Goal: Information Seeking & Learning: Learn about a topic

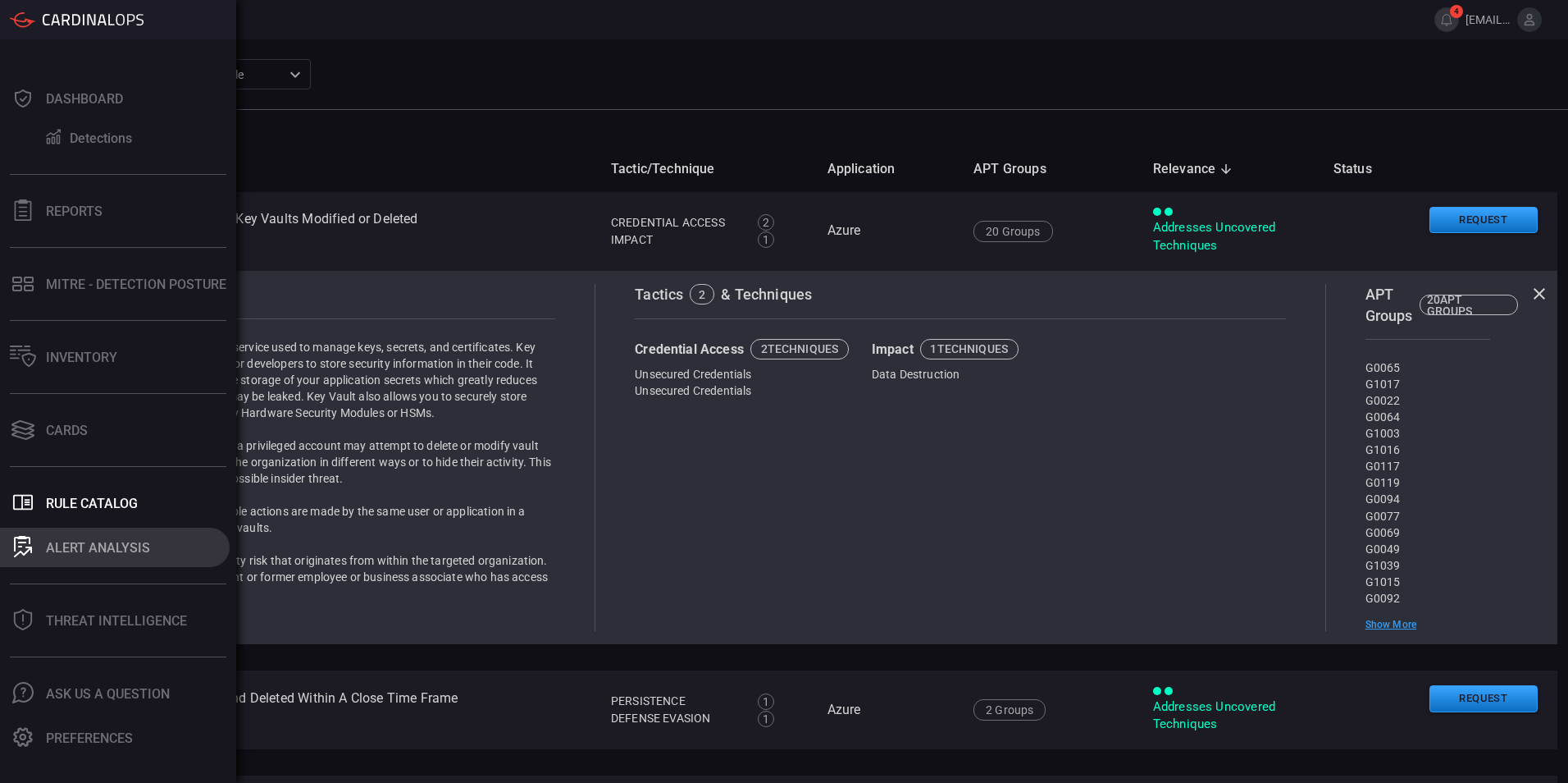
click at [77, 549] on div "ALERT ANALYSIS" at bounding box center [98, 548] width 104 height 16
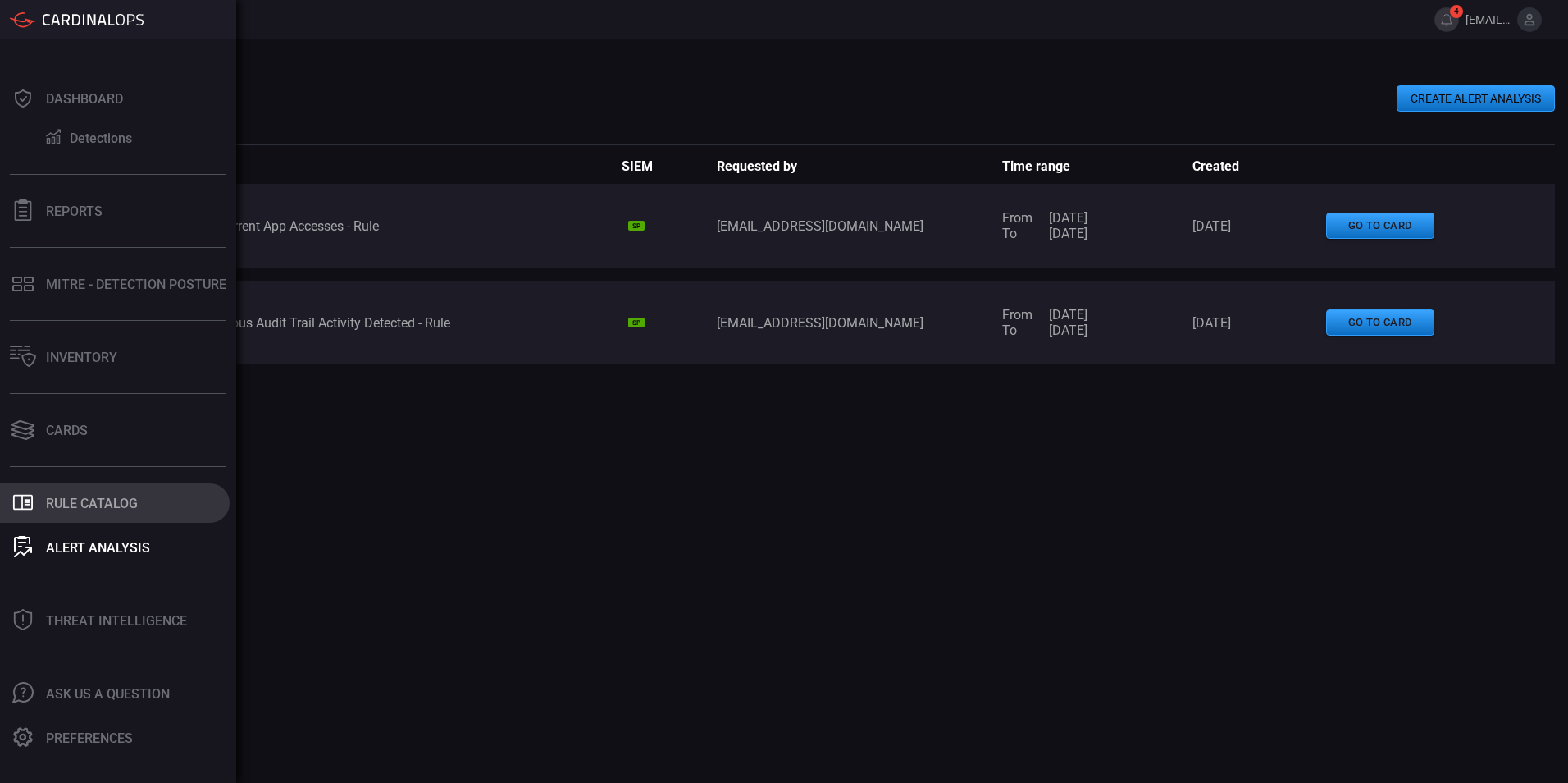
click at [43, 516] on button ".st0_rule_catalog_icon{fill: currentColor;} Rule Catalog" at bounding box center [114, 503] width 229 height 39
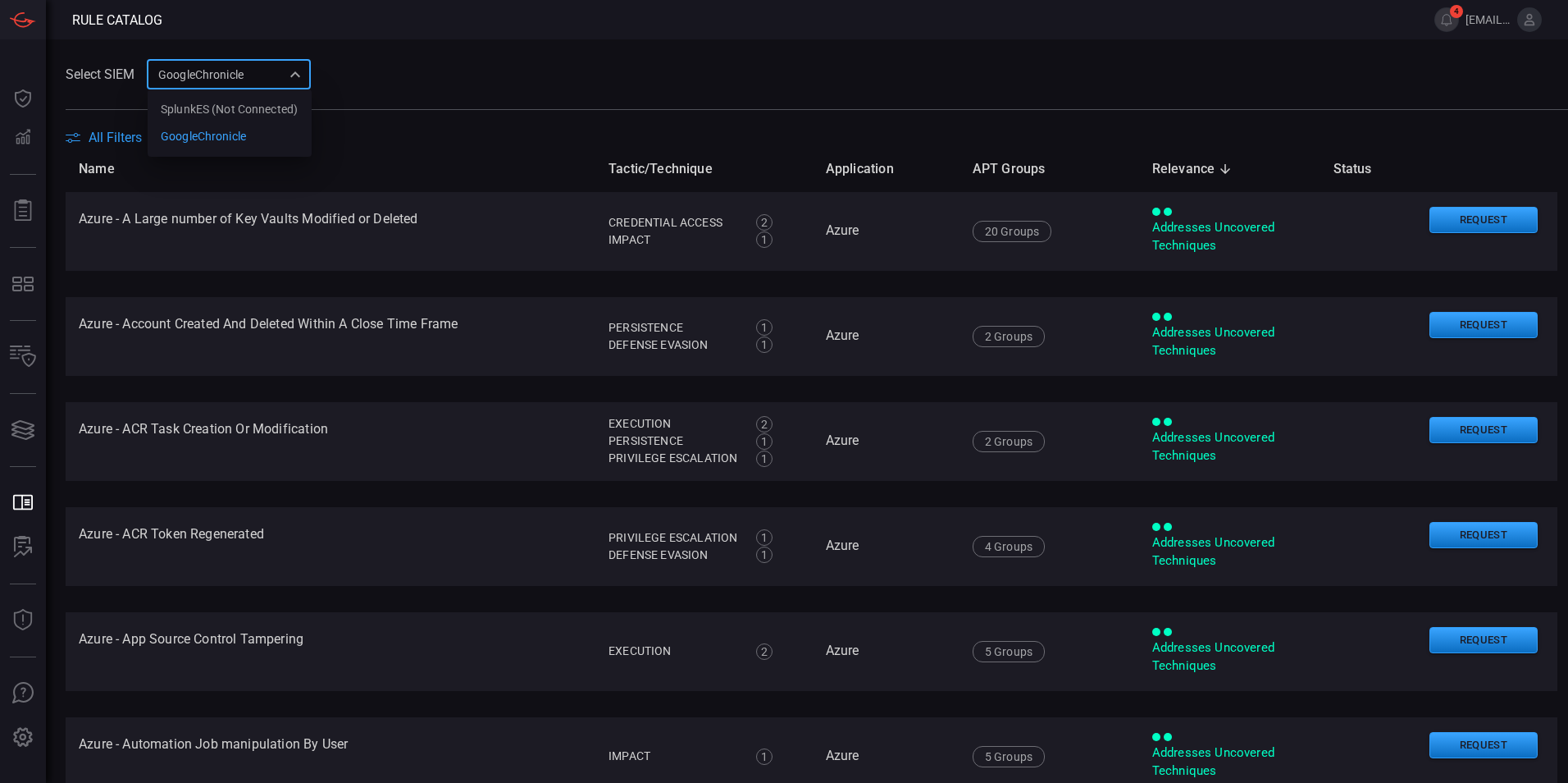
click at [226, 84] on div "GoogleChronicle 714bad7e-14bb-403d-a3df-510f62df6468 SplunkES (Not Connected) G…" at bounding box center [228, 73] width 164 height 30
click at [228, 140] on div "GoogleChronicle" at bounding box center [203, 137] width 85 height 18
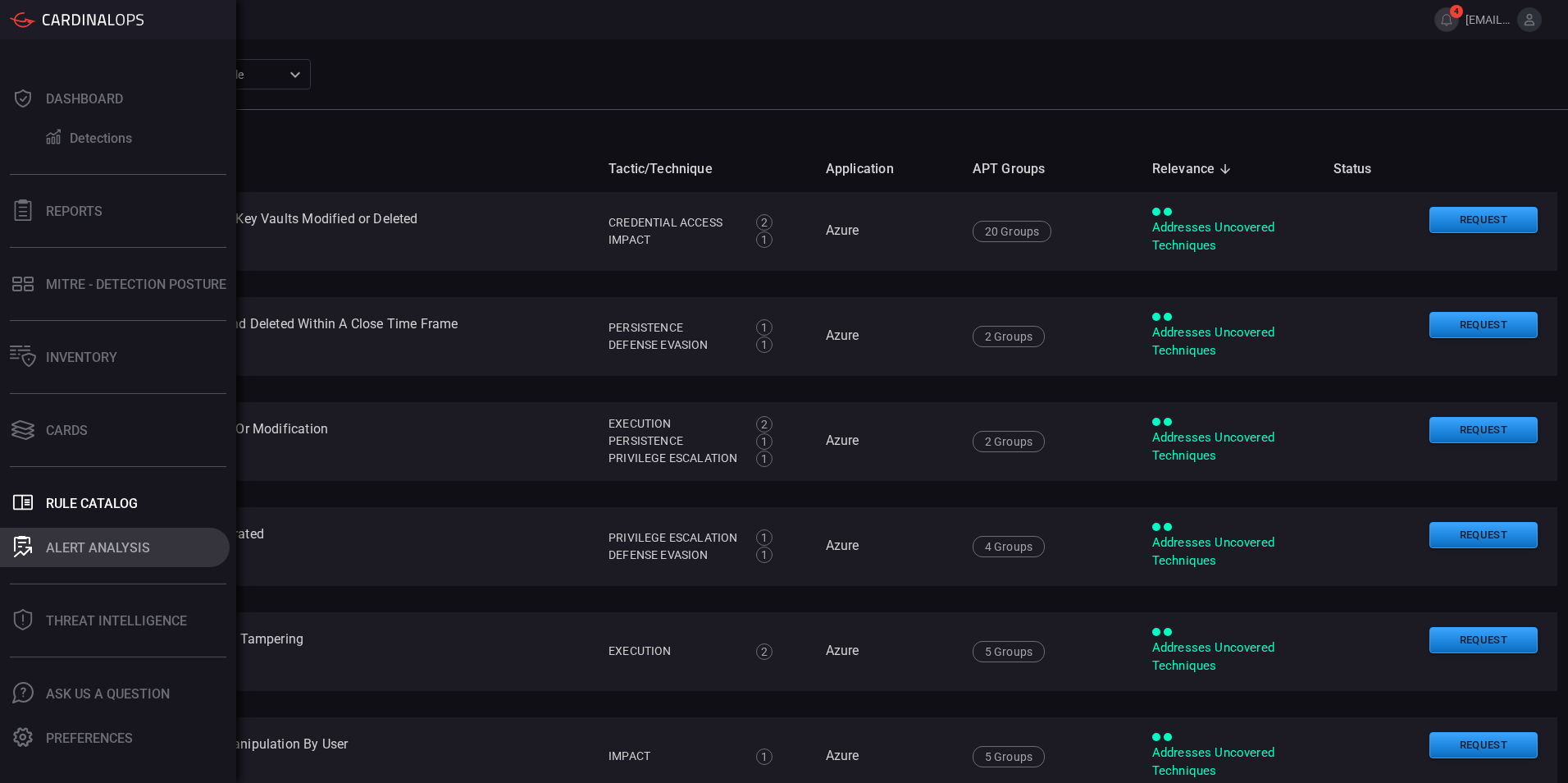
click at [14, 550] on icon at bounding box center [21, 544] width 17 height 16
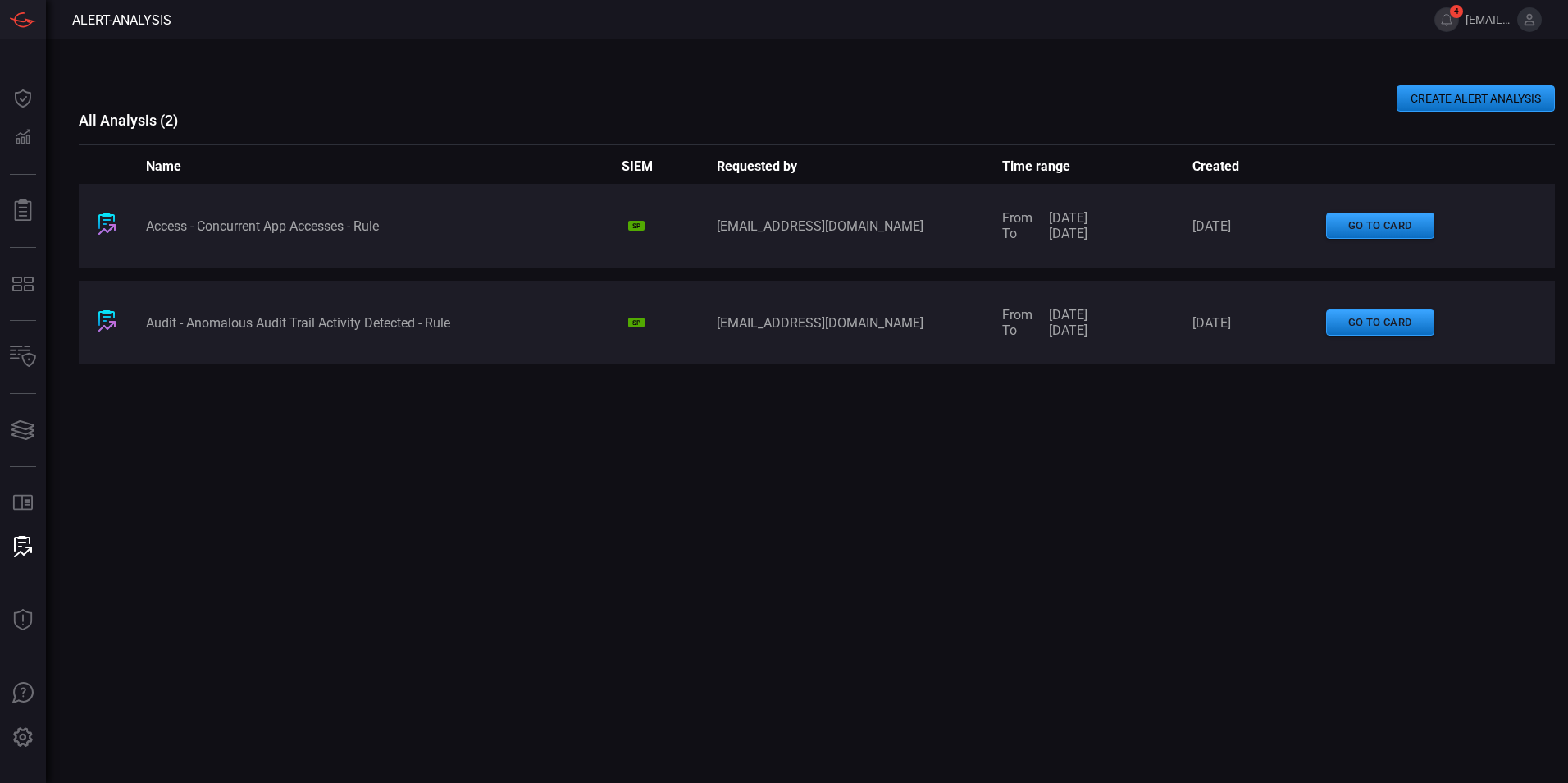
click at [1399, 103] on button "CREATE ALERT ANALYSIS" at bounding box center [1475, 98] width 158 height 26
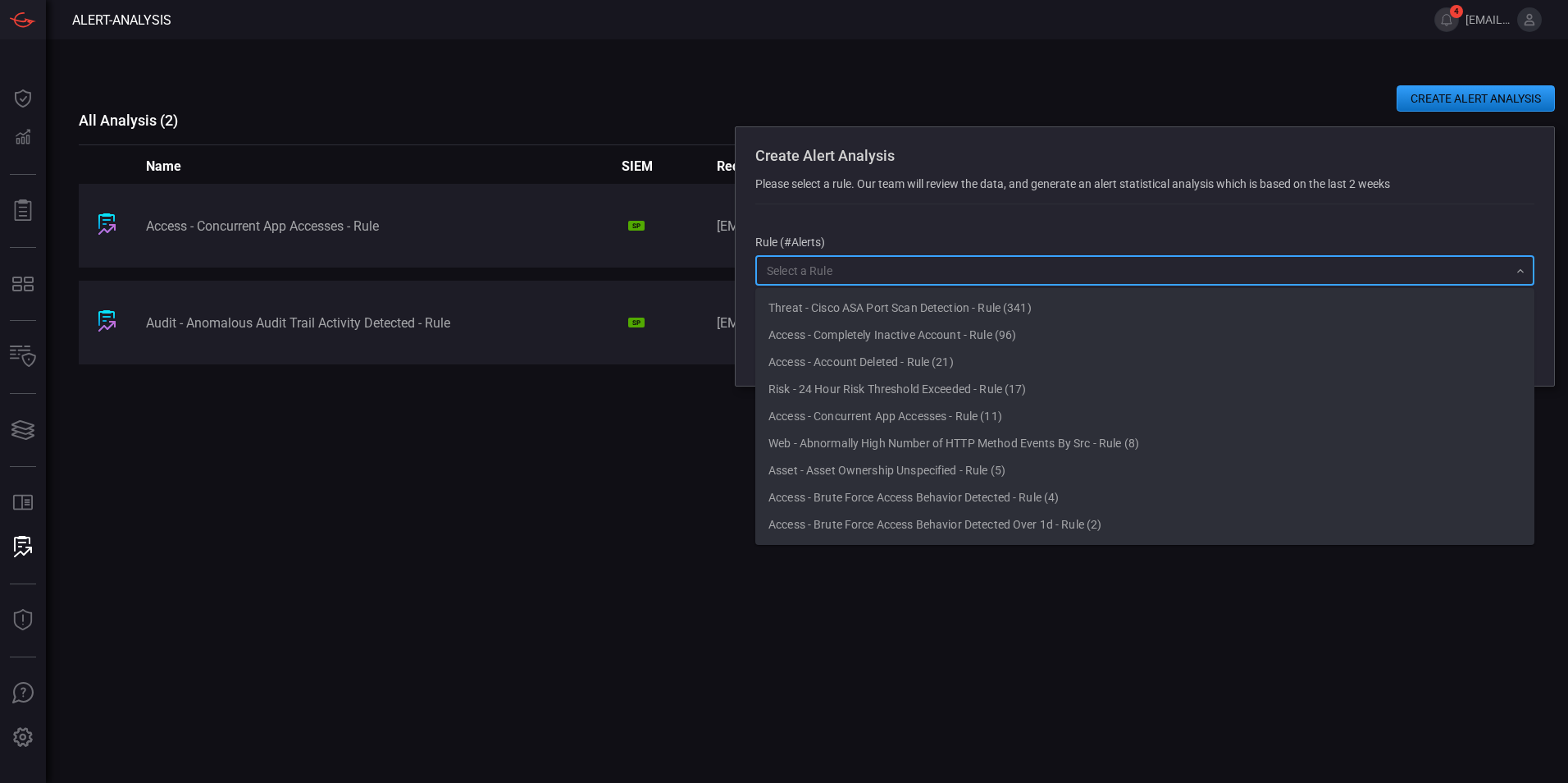
click at [864, 272] on input "text" at bounding box center [1131, 269] width 742 height 21
drag, startPoint x: 623, startPoint y: 444, endPoint x: 617, endPoint y: 451, distance: 9.2
click at [618, 450] on div "Access - Concurrent App Accesses - Rule SP [EMAIL_ADDRESS][DOMAIN_NAME] From [D…" at bounding box center [817, 426] width 1475 height 485
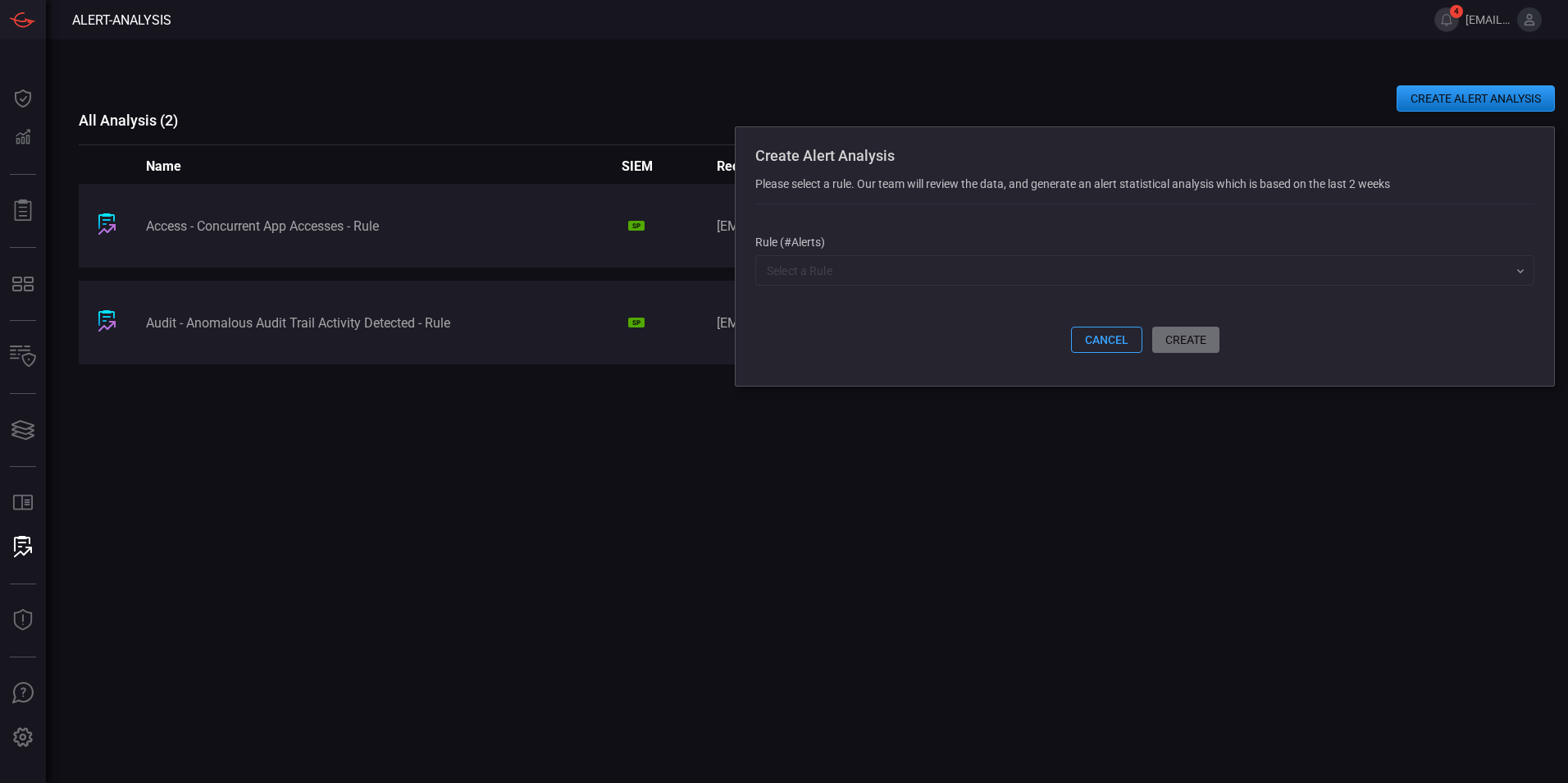
click at [1078, 342] on button "cancel" at bounding box center [1106, 339] width 71 height 26
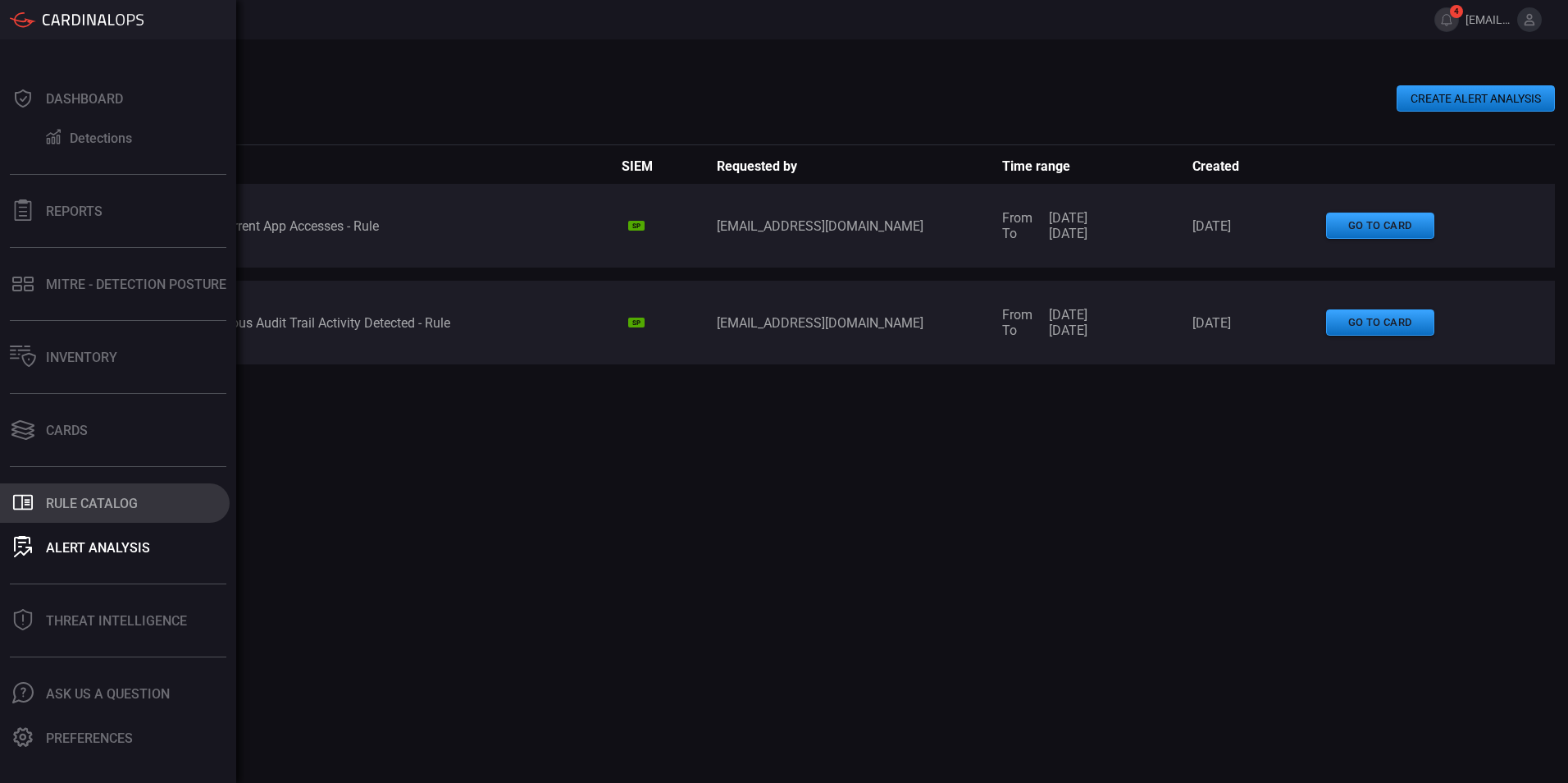
click at [8, 504] on button ".st0_rule_catalog_icon{fill: currentColor;} Rule Catalog" at bounding box center [114, 503] width 229 height 39
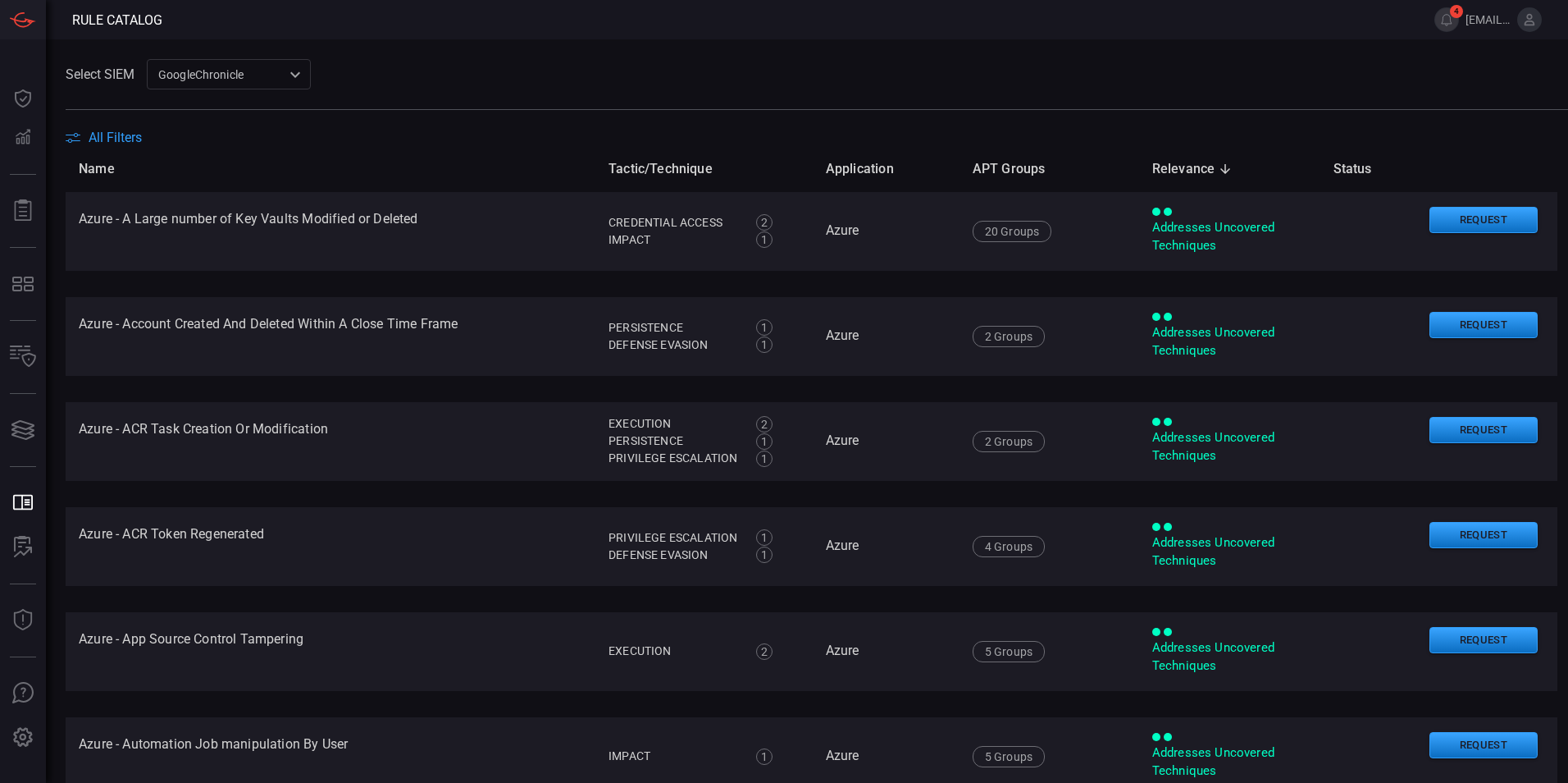
click at [115, 142] on span "All Filters" at bounding box center [115, 138] width 54 height 16
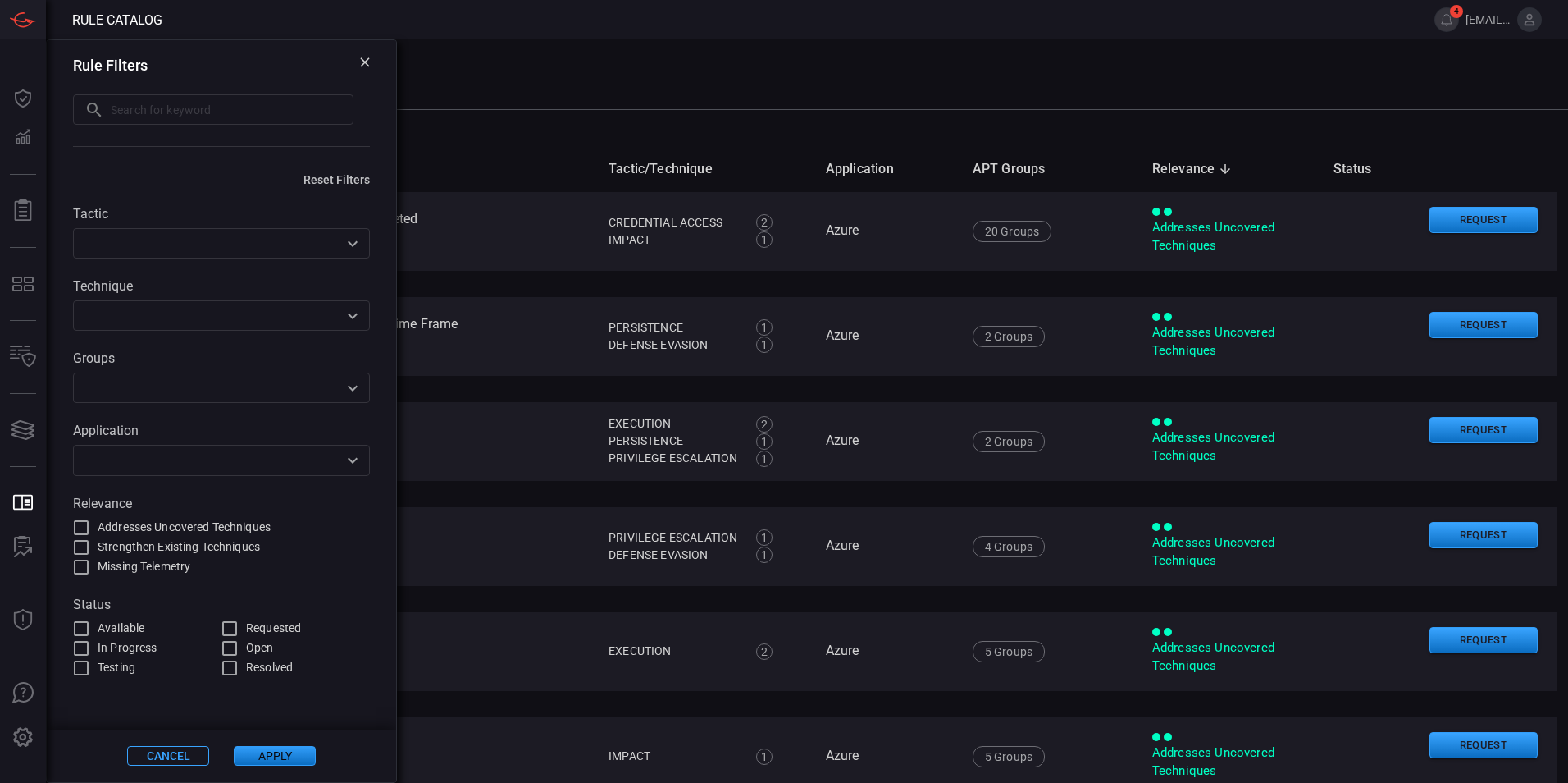
click at [279, 253] on input "text" at bounding box center [208, 243] width 260 height 21
click at [475, 158] on th "Name" at bounding box center [330, 169] width 530 height 47
click at [368, 69] on button at bounding box center [365, 65] width 10 height 16
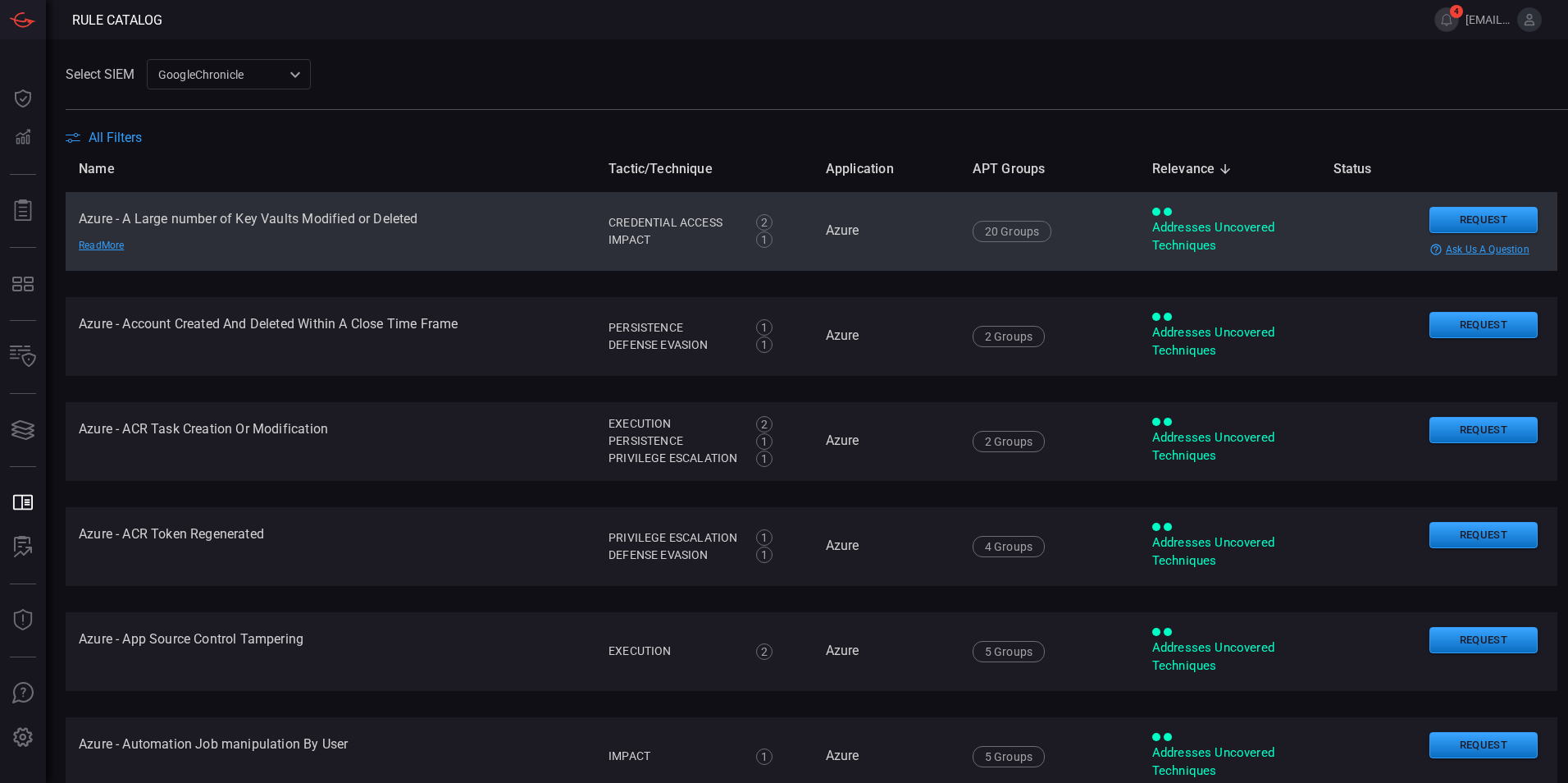
click at [528, 254] on td "Azure - A Large number of Key Vaults Modified or Deleted Read More" at bounding box center [330, 231] width 530 height 79
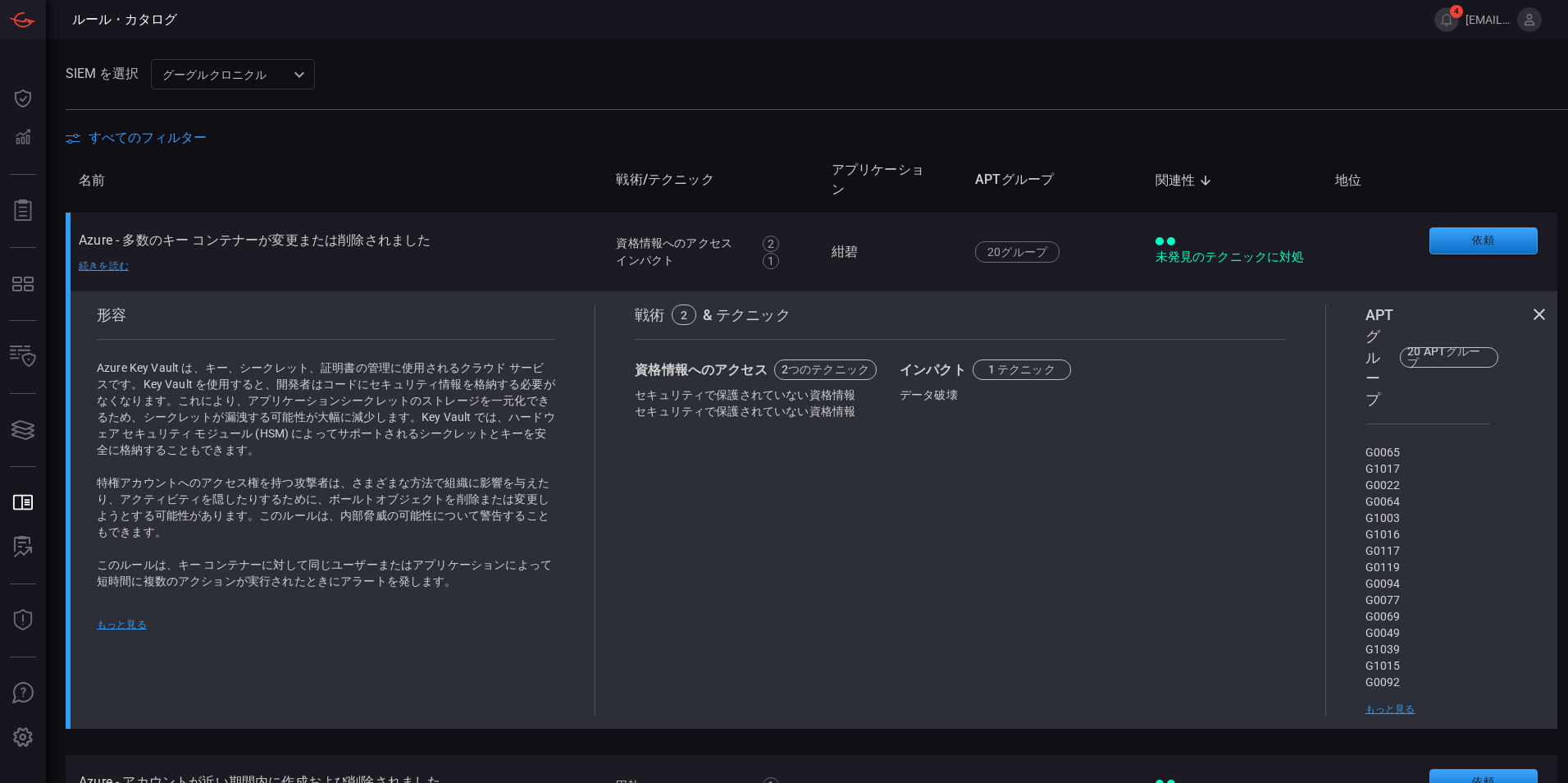
click at [1529, 316] on icon at bounding box center [1539, 314] width 20 height 20
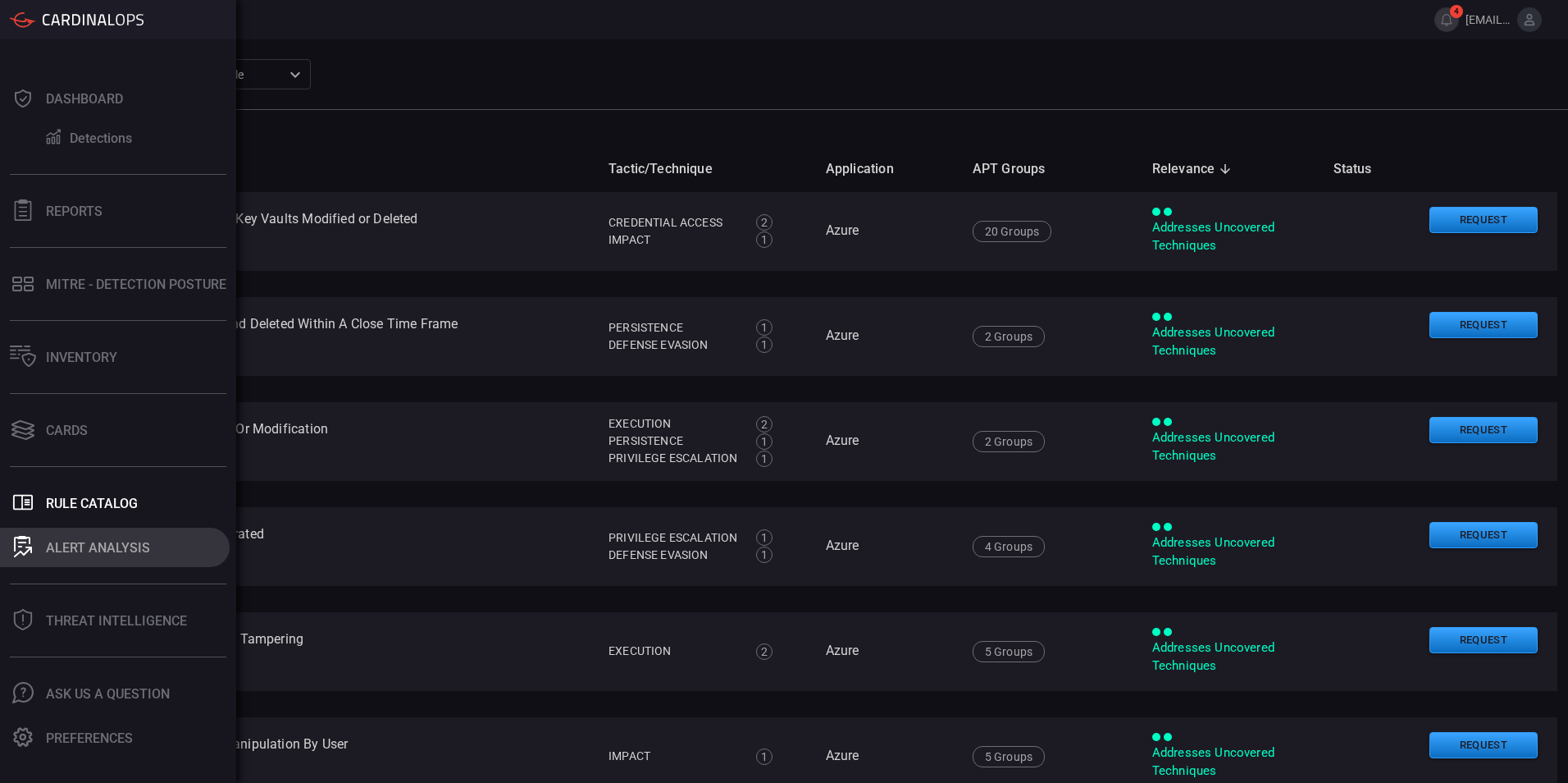
click at [28, 548] on icon at bounding box center [22, 552] width 18 height 11
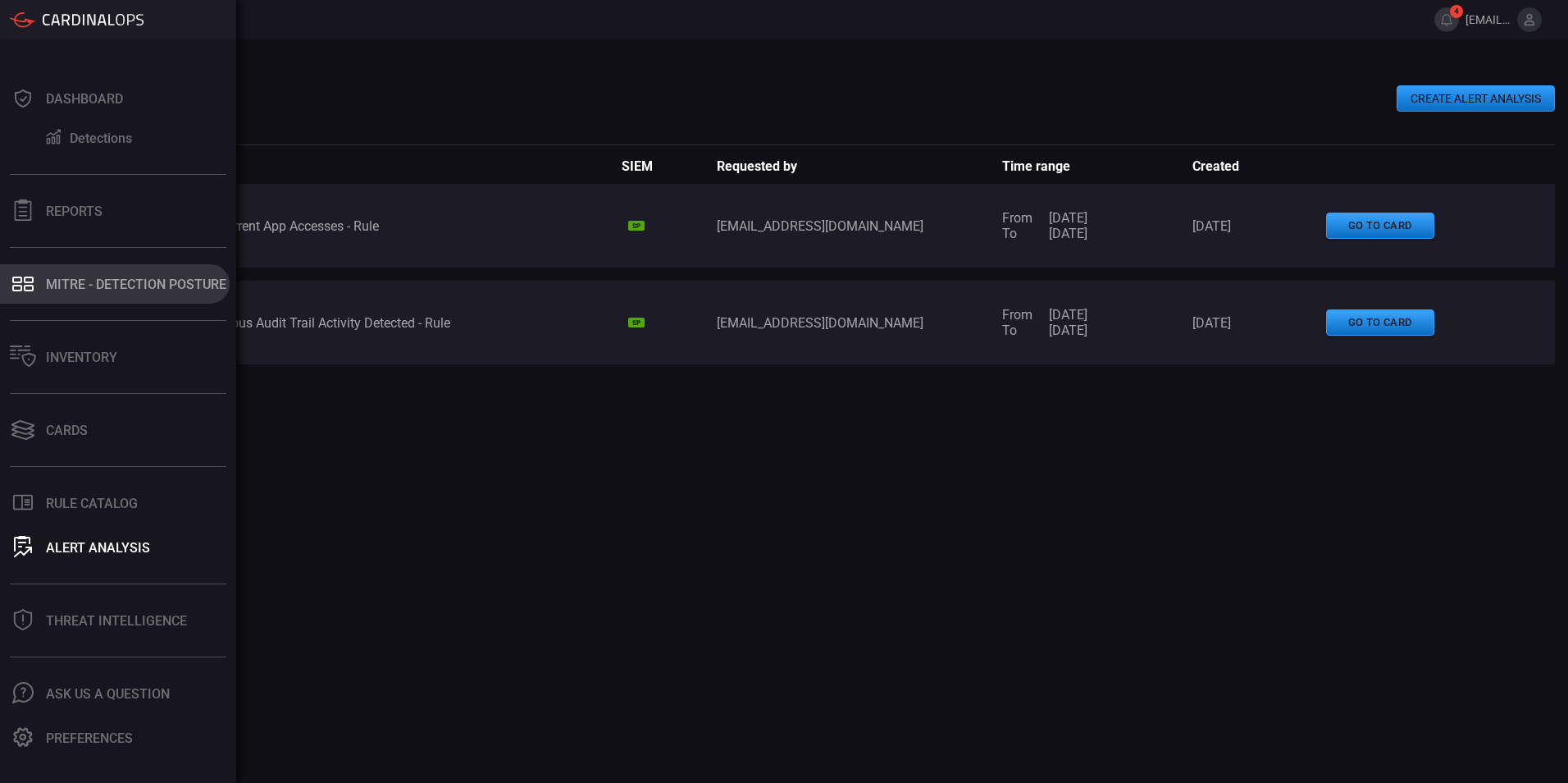
click at [85, 290] on font "MITRE - Detection Posture" at bounding box center [136, 284] width 181 height 16
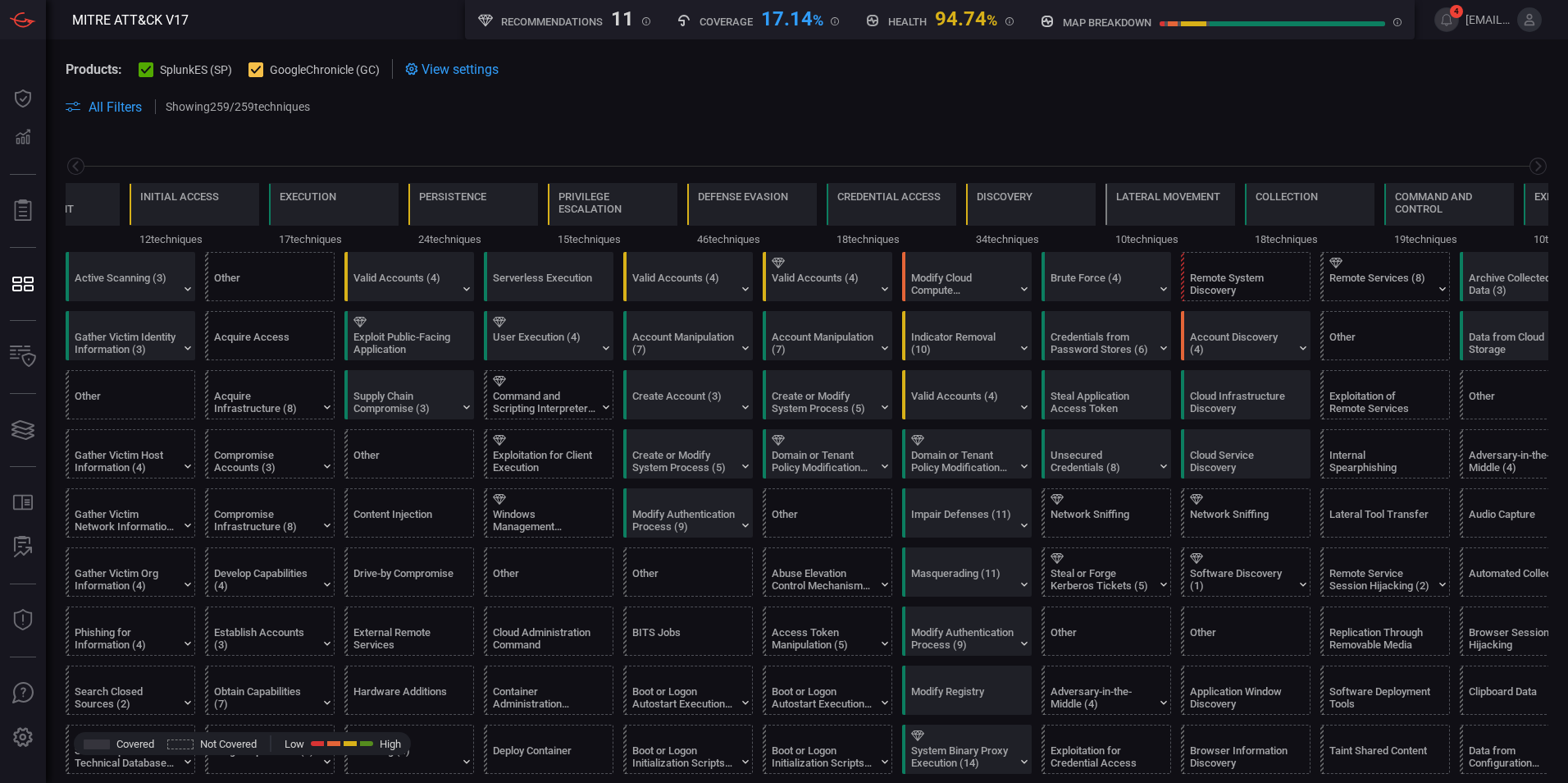
scroll to position [0, 215]
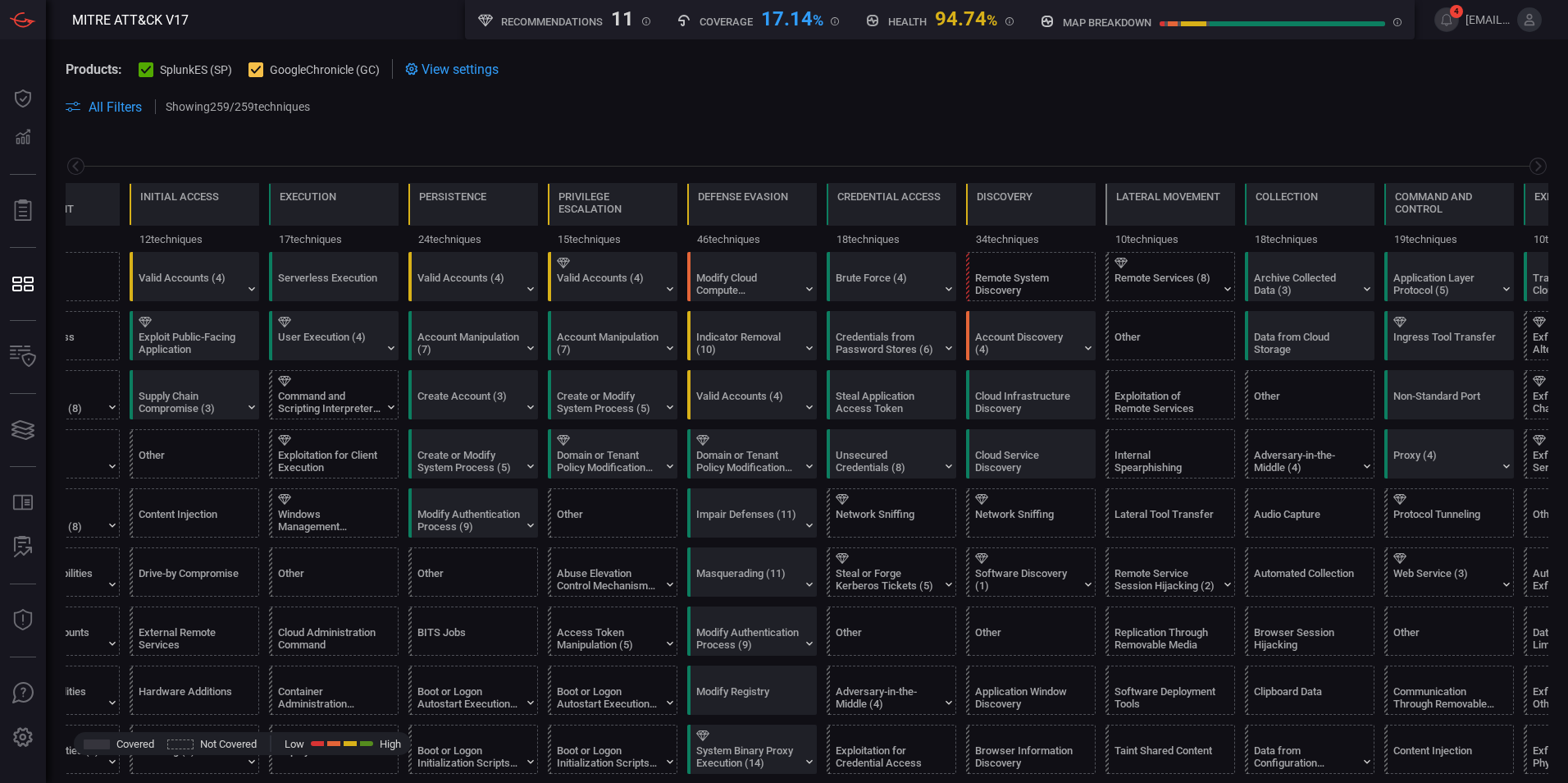
click at [145, 69] on icon at bounding box center [146, 69] width 11 height 11
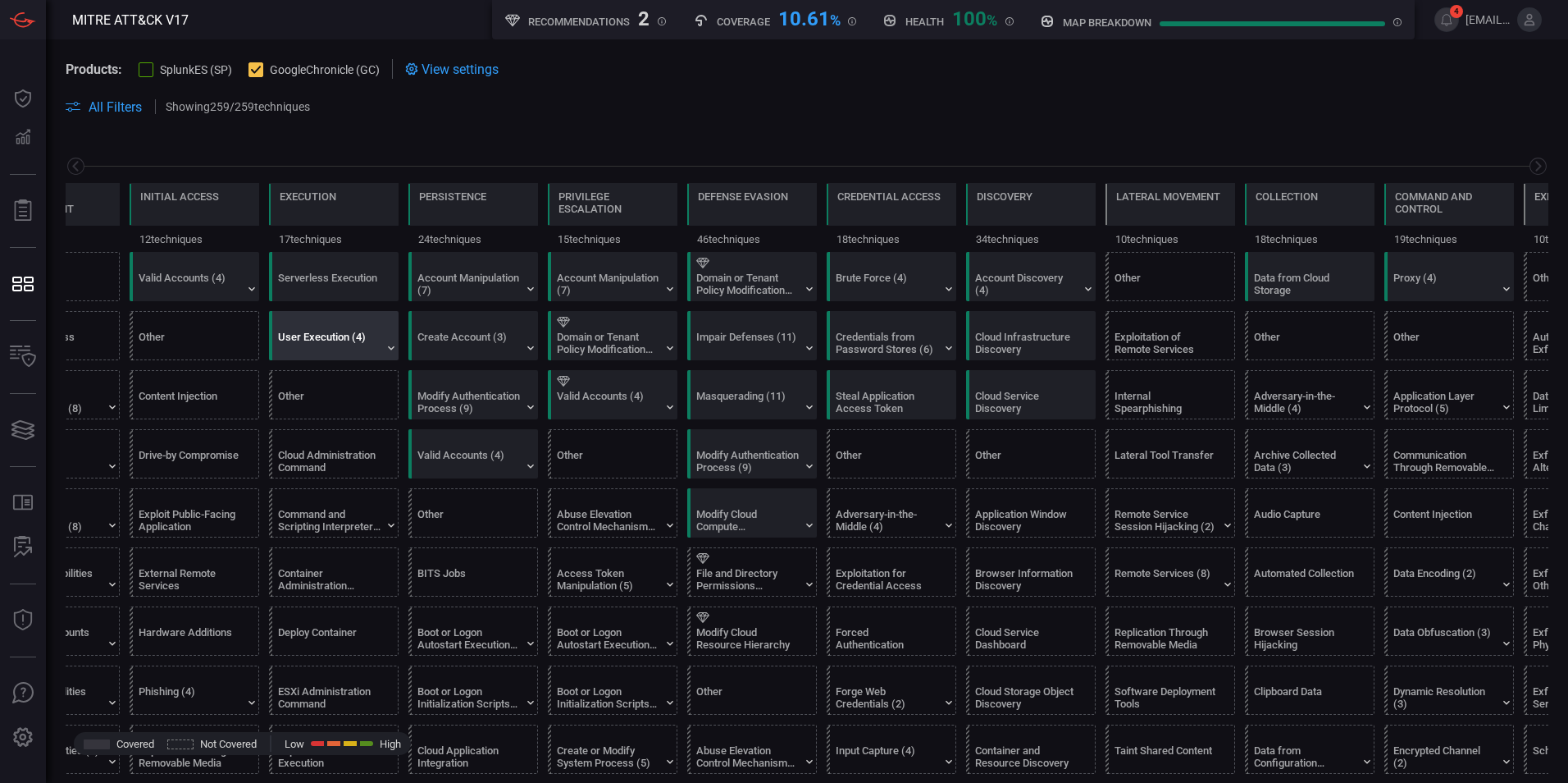
click at [353, 338] on div "User Execution (4)" at bounding box center [329, 343] width 102 height 24
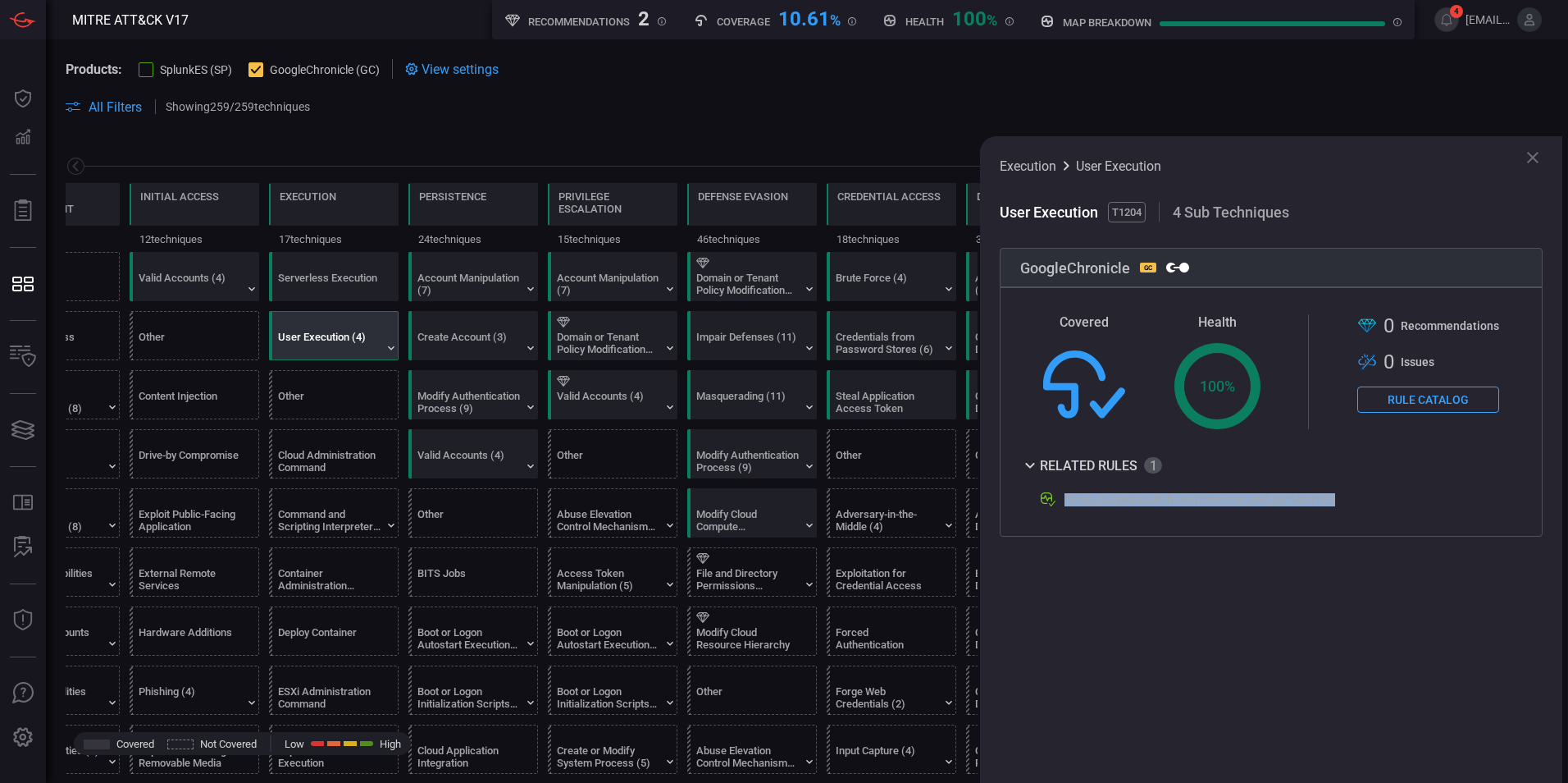
drag, startPoint x: 1338, startPoint y: 499, endPoint x: 1060, endPoint y: 495, distance: 278.0
click at [1060, 495] on div "Demo_SuspiciousBehaviorDetected_and_IoCMatches" at bounding box center [1266, 500] width 458 height 20
drag, startPoint x: 1060, startPoint y: 495, endPoint x: 1064, endPoint y: 540, distance: 45.2
click at [1064, 540] on div "Execution User Execution User Execution T1204 4 Sub Techniques GoogleChronicle …" at bounding box center [1270, 459] width 583 height 646
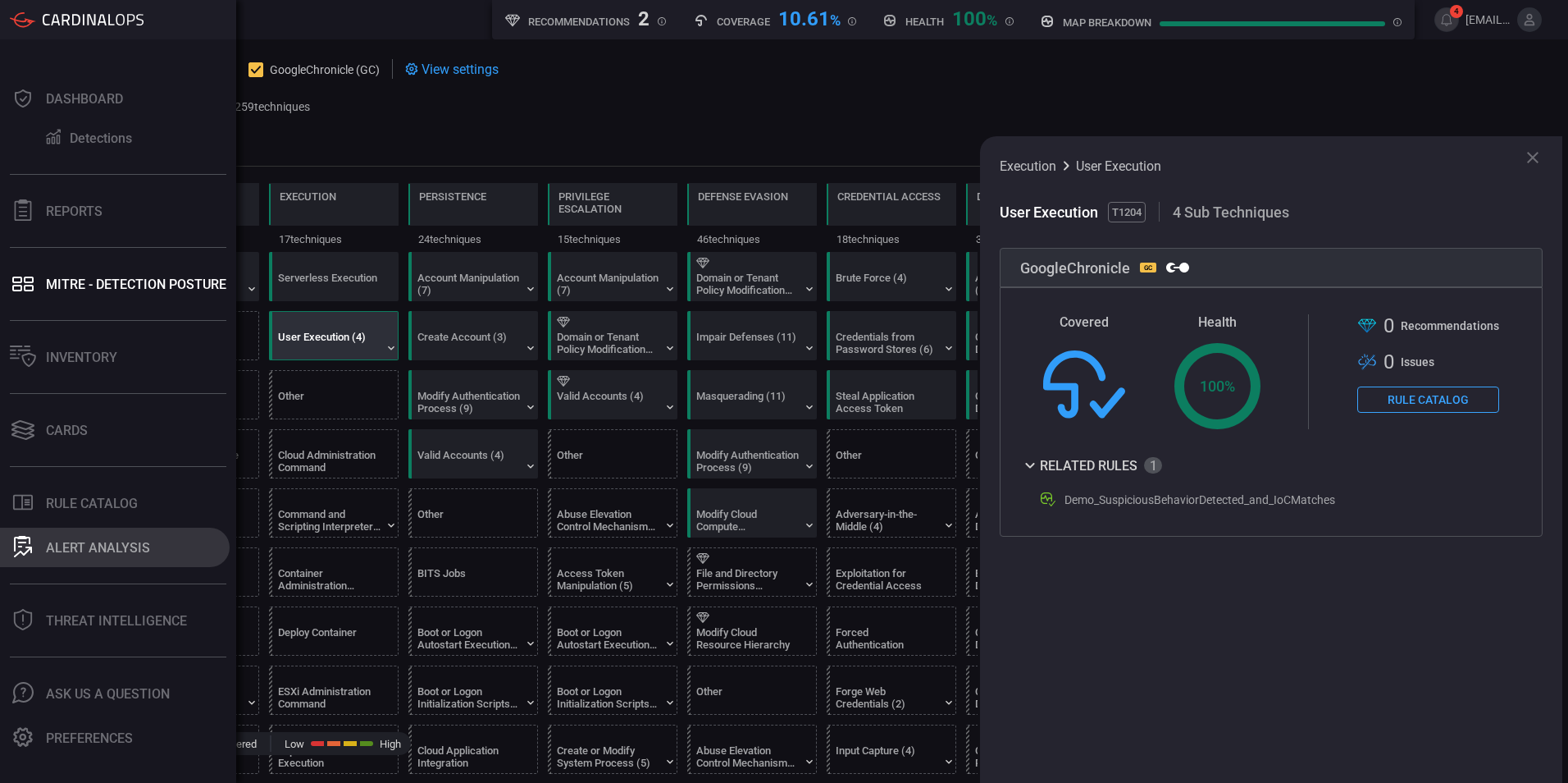
click at [39, 547] on button "ALERT ANALYSIS" at bounding box center [114, 547] width 229 height 39
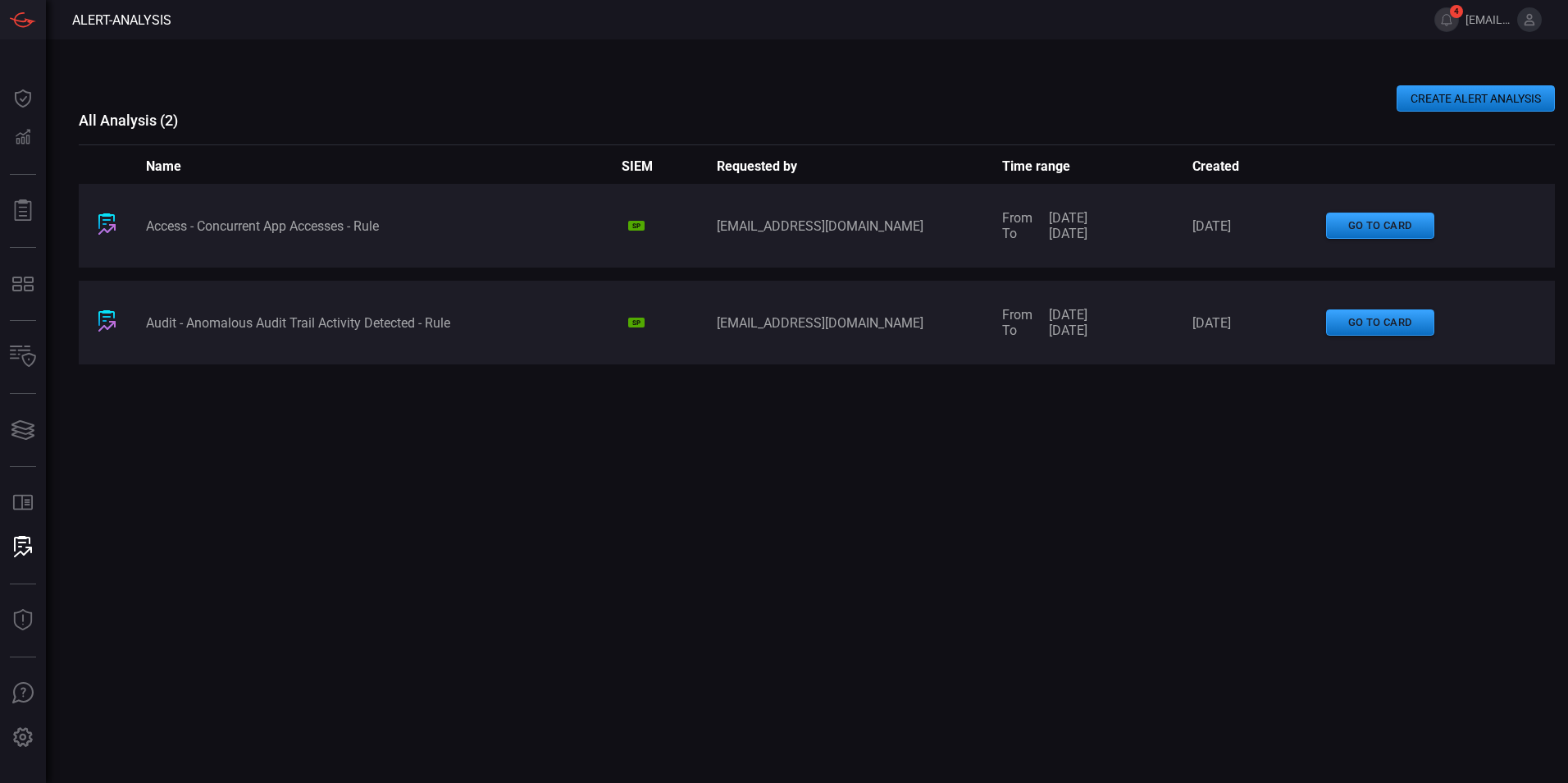
click at [1497, 105] on button "CREATE ALERT ANALYSIS" at bounding box center [1475, 98] width 158 height 26
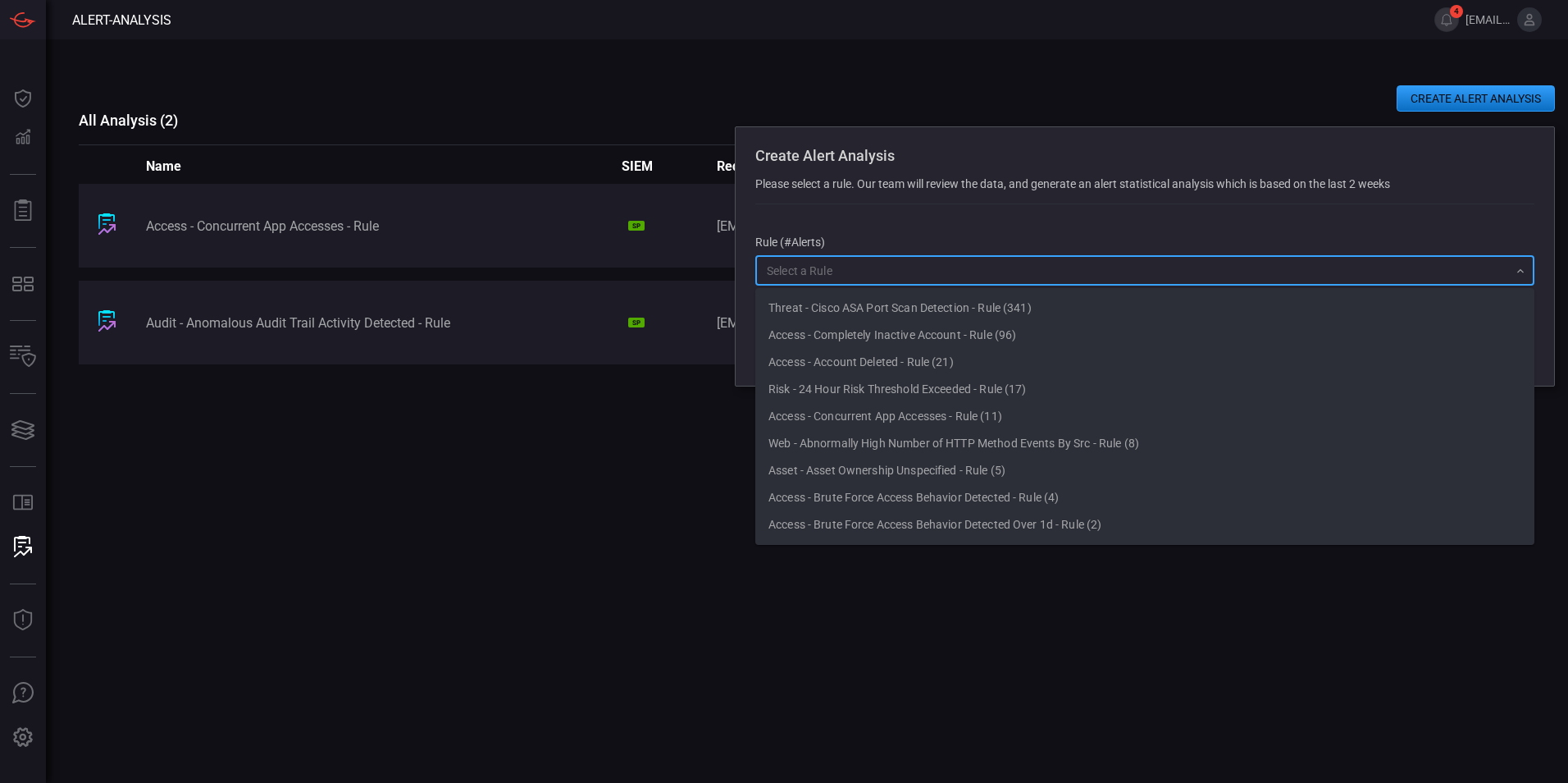
click at [1387, 266] on input "text" at bounding box center [1131, 269] width 742 height 21
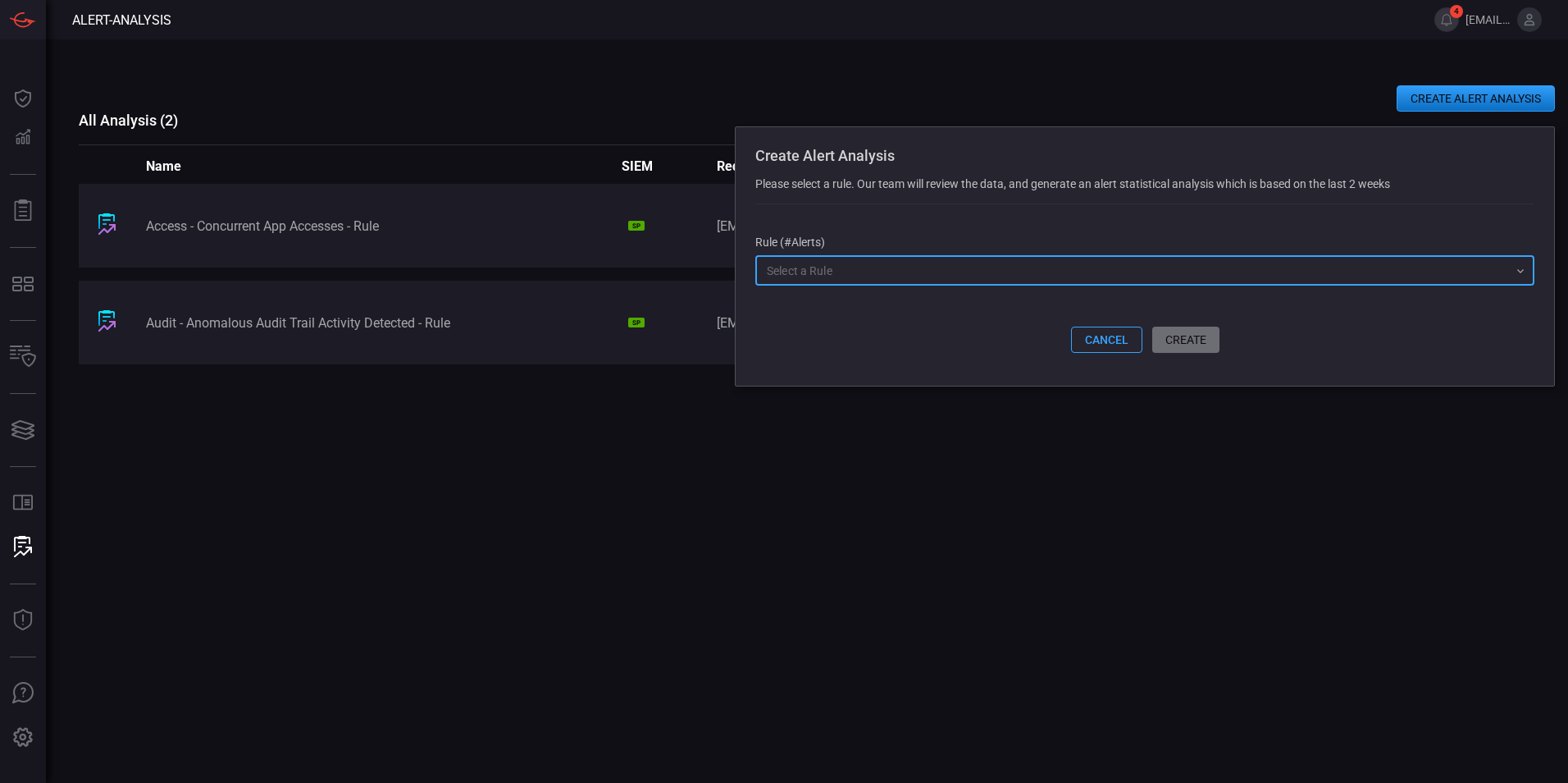
click at [1099, 344] on button "cancel" at bounding box center [1106, 339] width 71 height 26
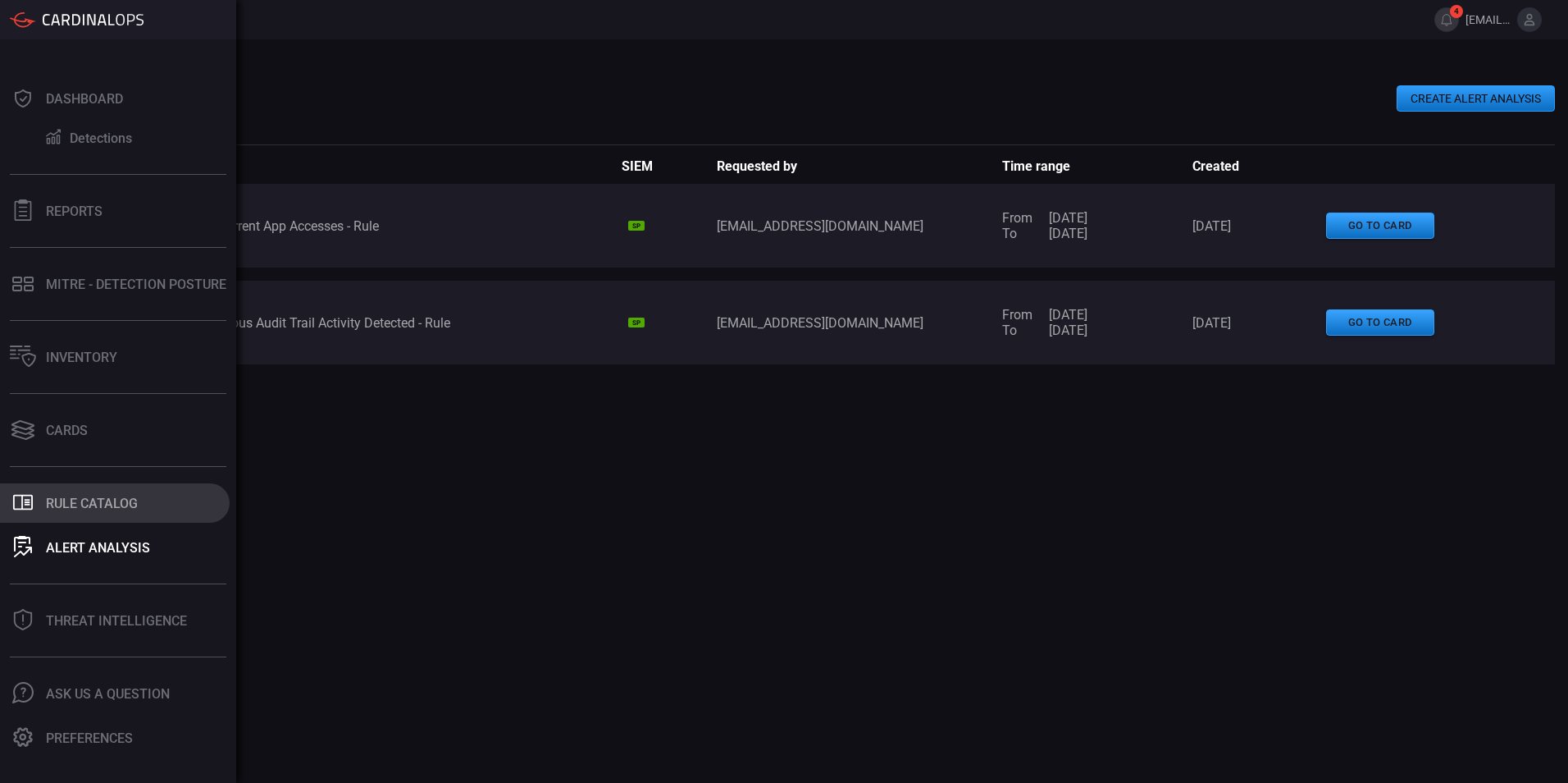
click at [38, 510] on button ".st0_rule_catalog_icon{fill: currentColor;} Rule Catalog" at bounding box center [114, 503] width 229 height 39
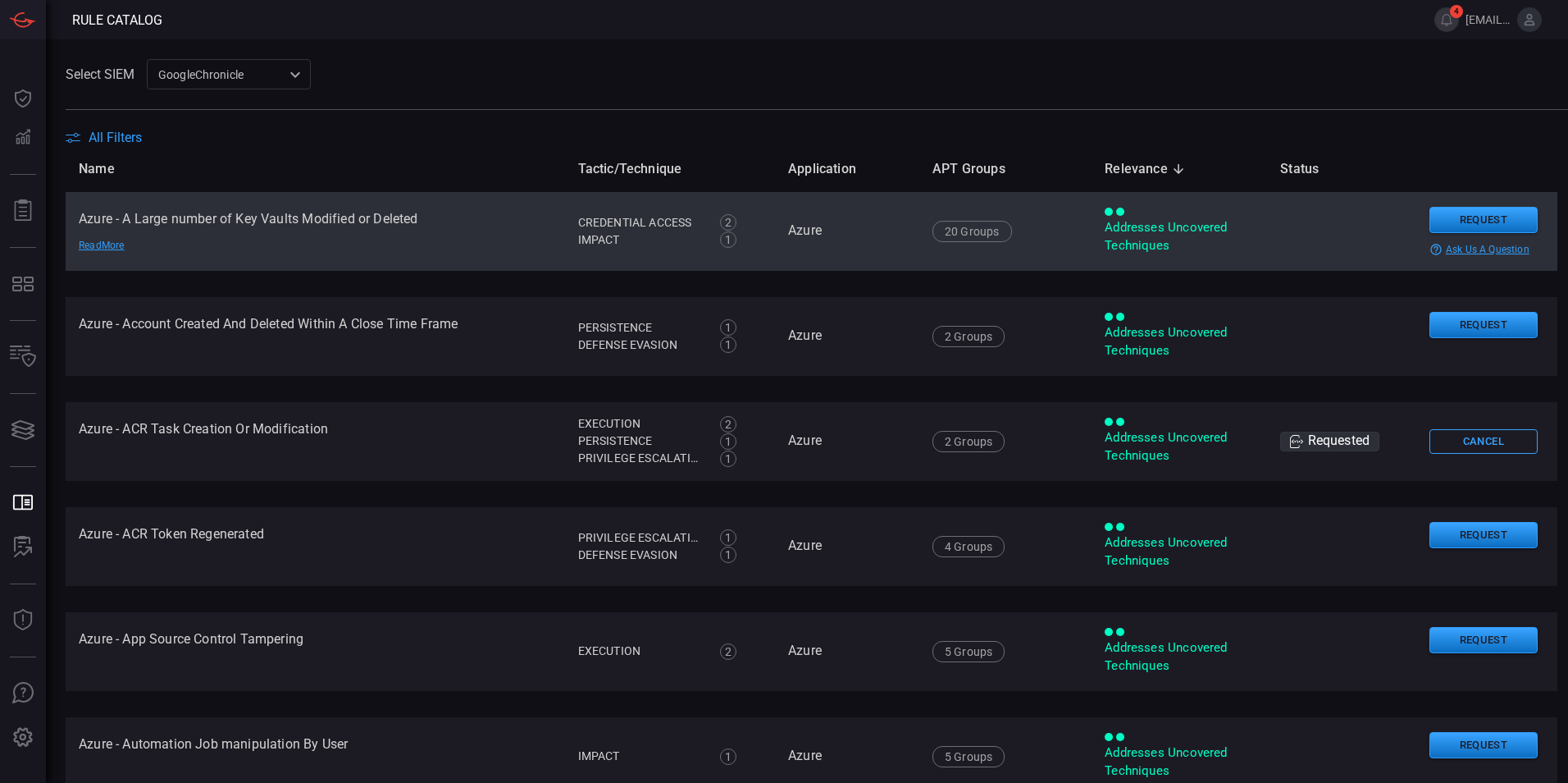
click at [1091, 264] on td "Addresses Uncovered Techniques" at bounding box center [1179, 231] width 176 height 79
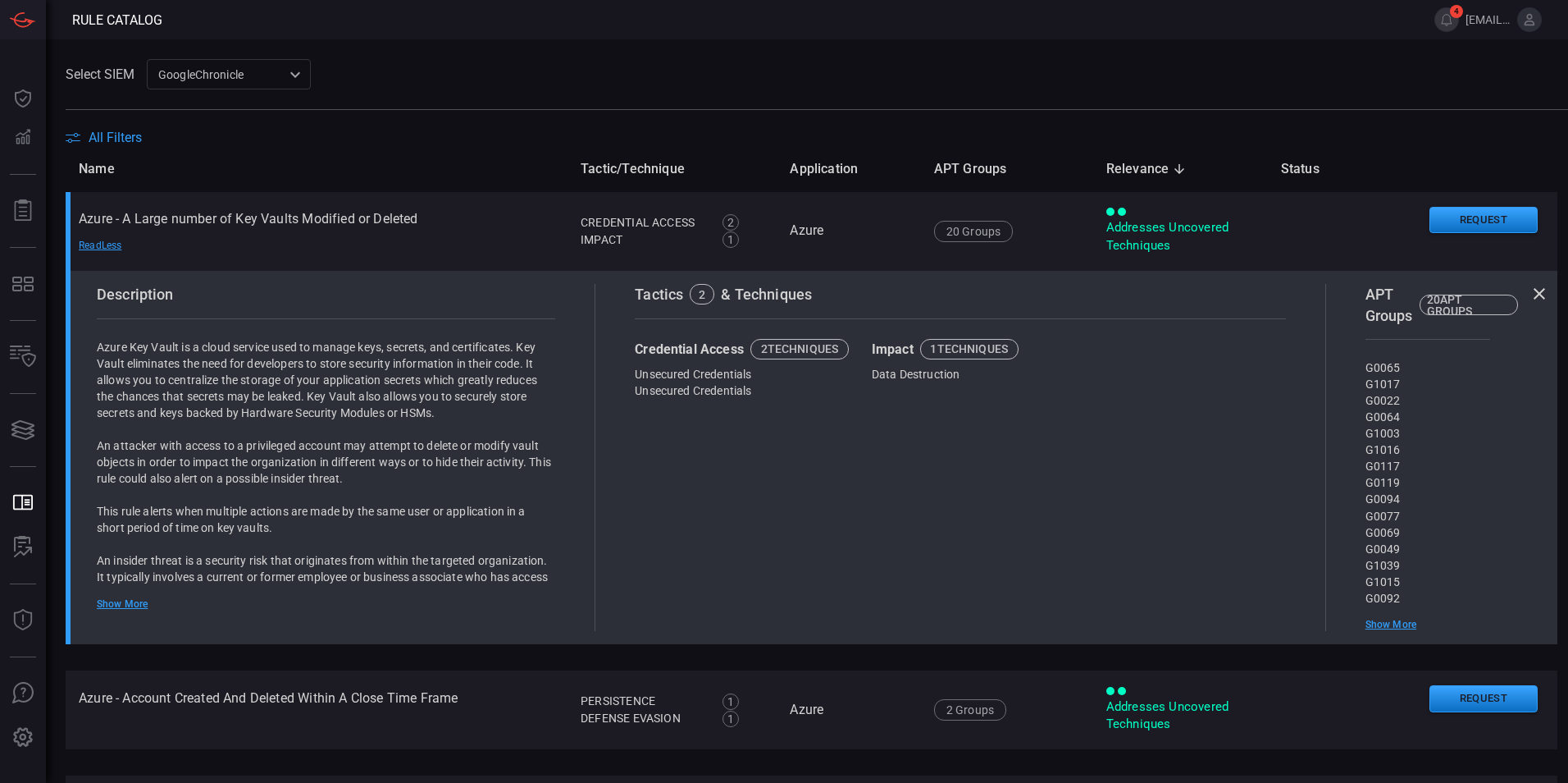
click at [1529, 288] on icon at bounding box center [1539, 294] width 20 height 20
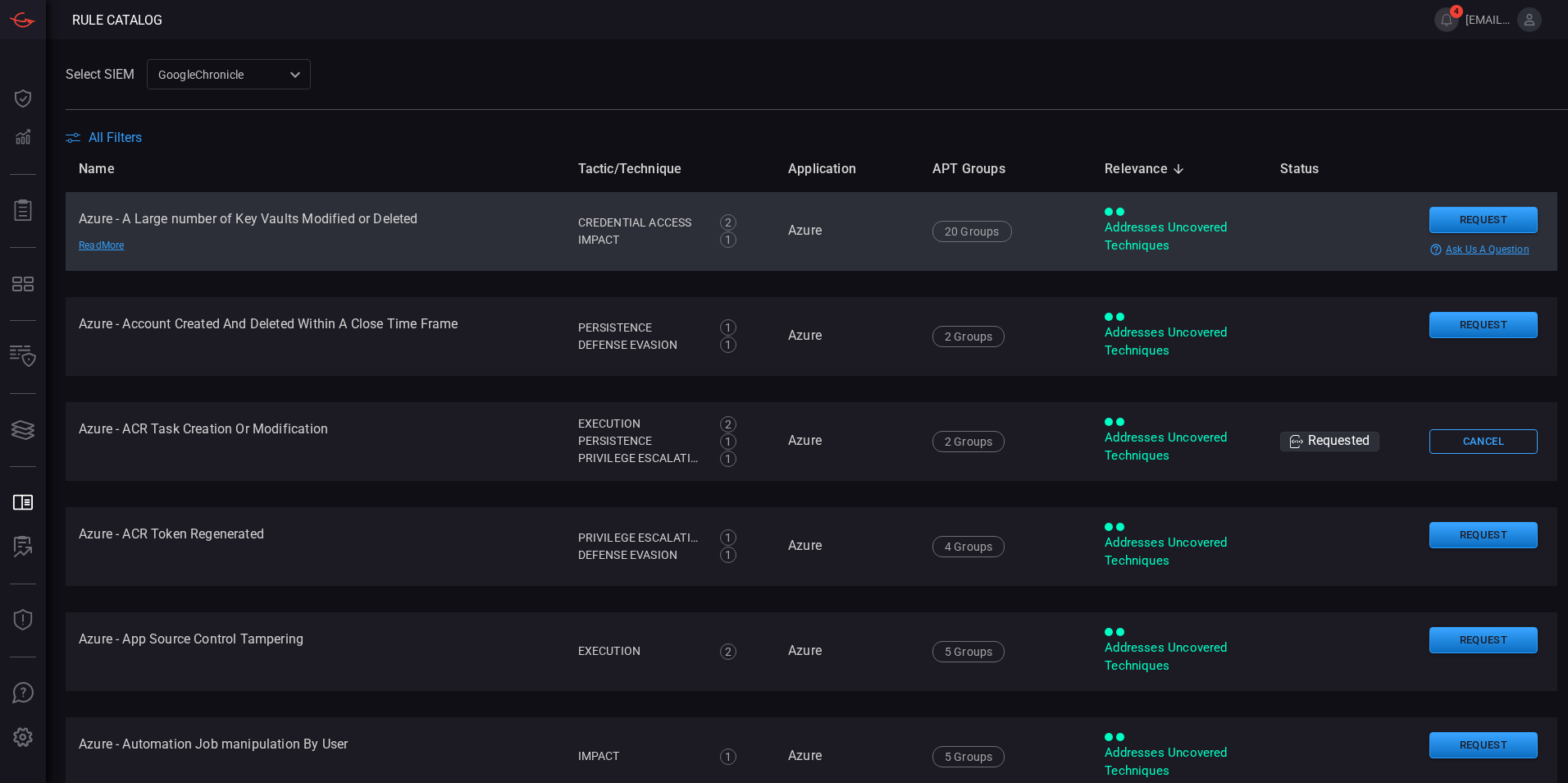
click at [1113, 240] on div "Addresses Uncovered Techniques" at bounding box center [1179, 236] width 149 height 35
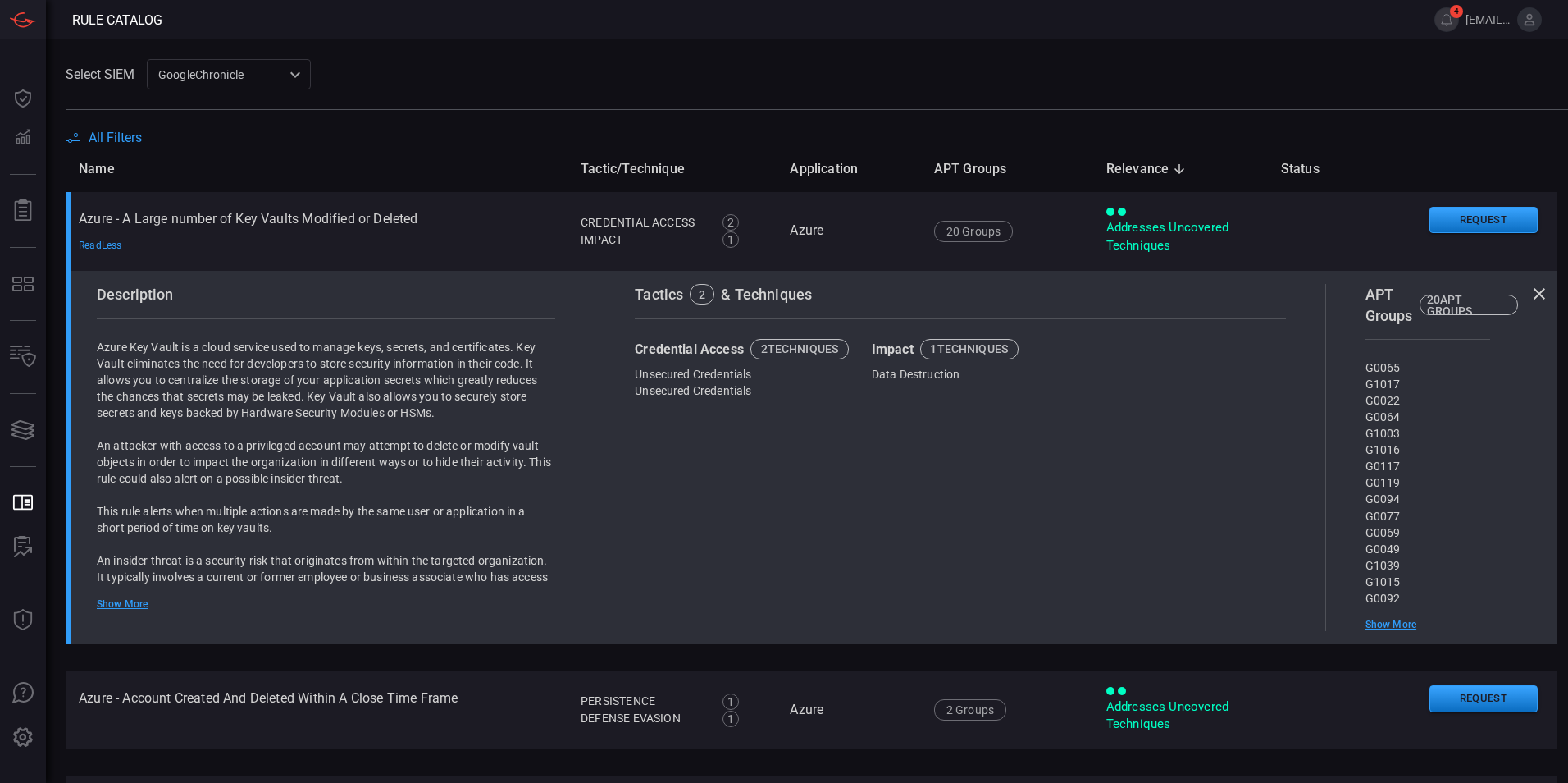
click at [280, 75] on div "GoogleChronicle 714bad7e-14bb-403d-a3df-510f62df6468 ​" at bounding box center [228, 73] width 164 height 30
click at [259, 119] on li "SplunkES (Not Connected)" at bounding box center [229, 109] width 164 height 27
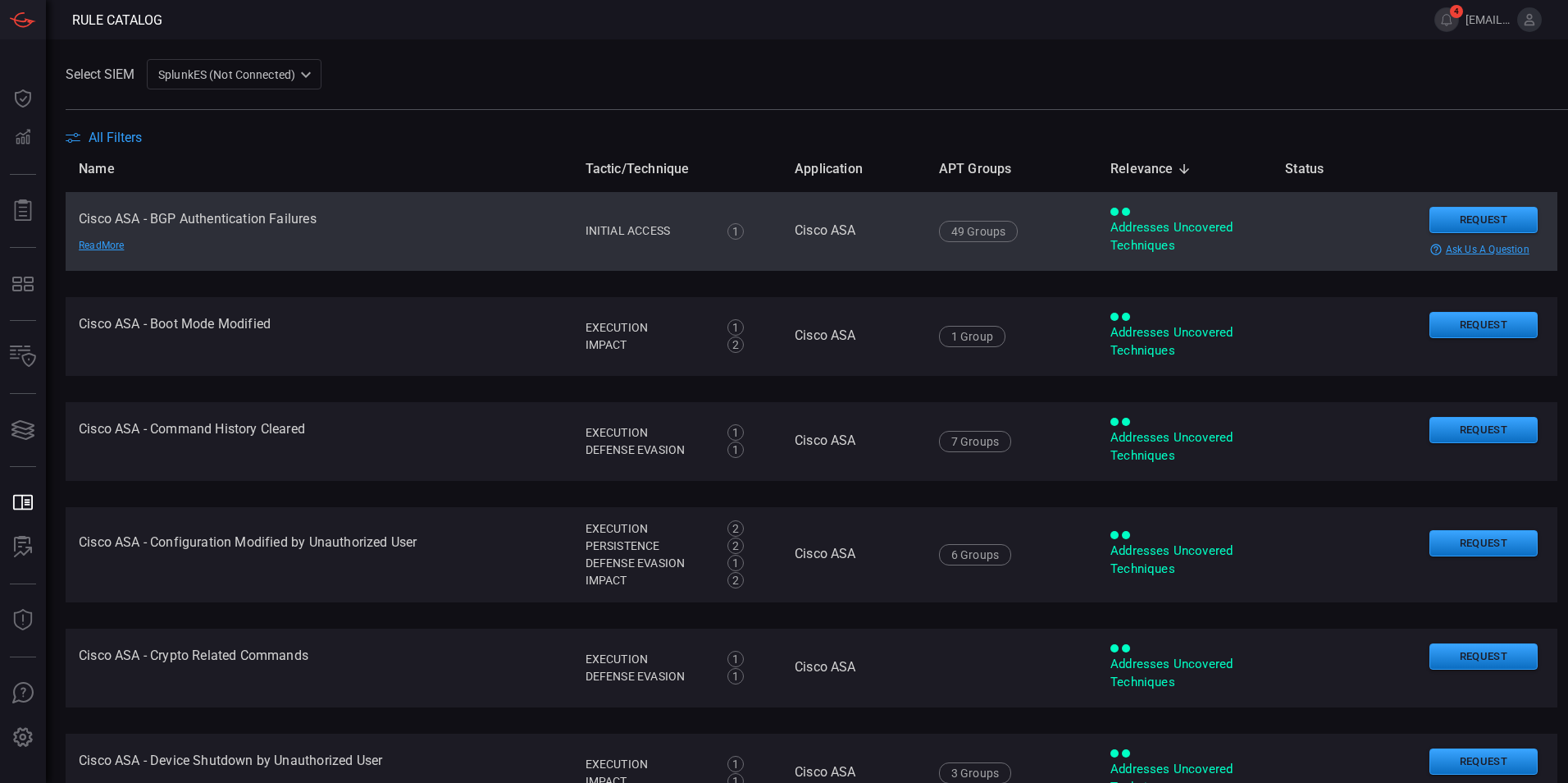
click at [1073, 253] on td "49 Groups G1024 G0026 G0007 G0016 G0064 G0087 G0096 G0001 G1043 G0008 G0114 G10…" at bounding box center [1012, 231] width 172 height 79
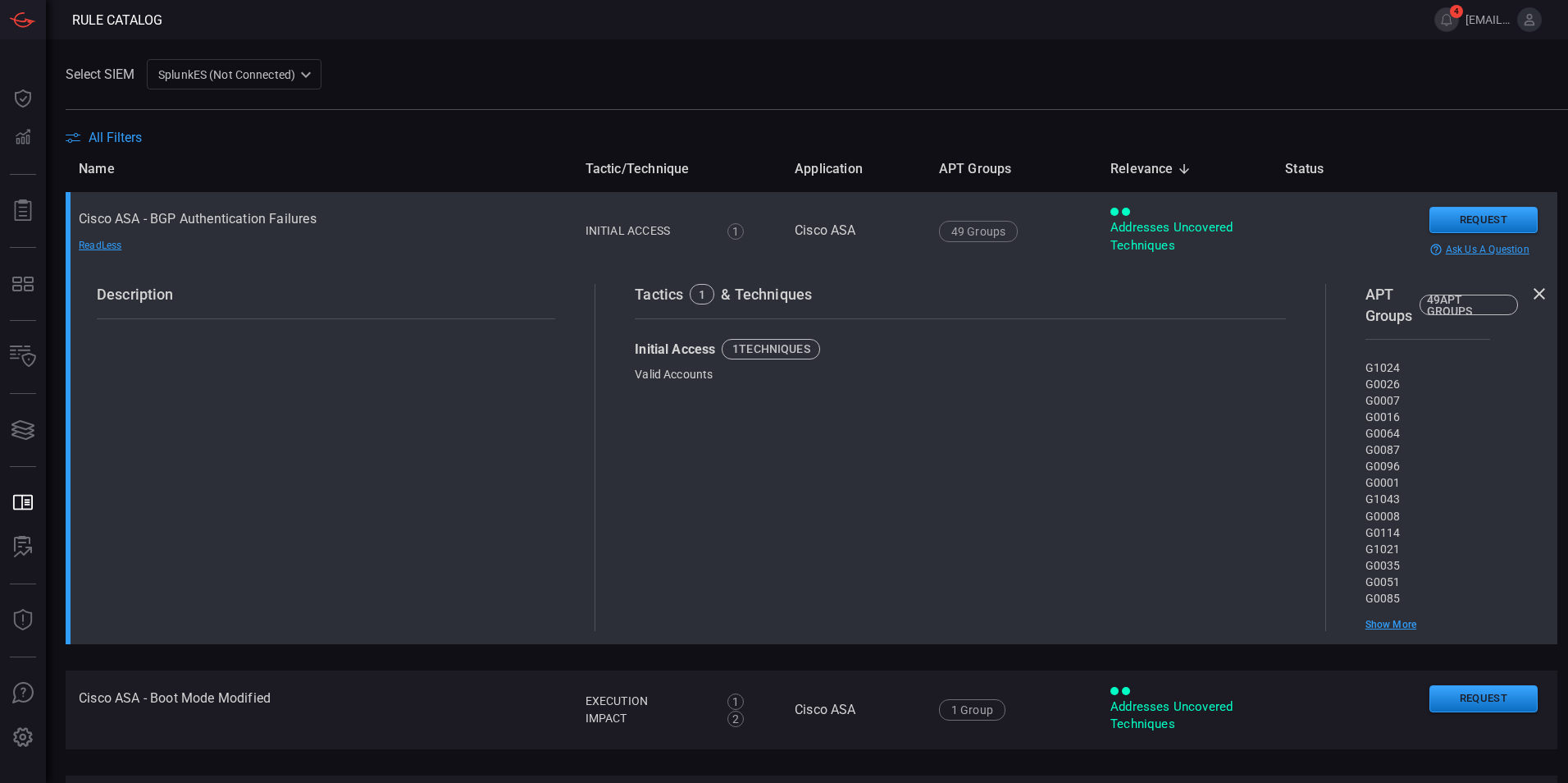
click at [1110, 254] on div "Addresses Uncovered Techniques" at bounding box center [1185, 236] width 148 height 35
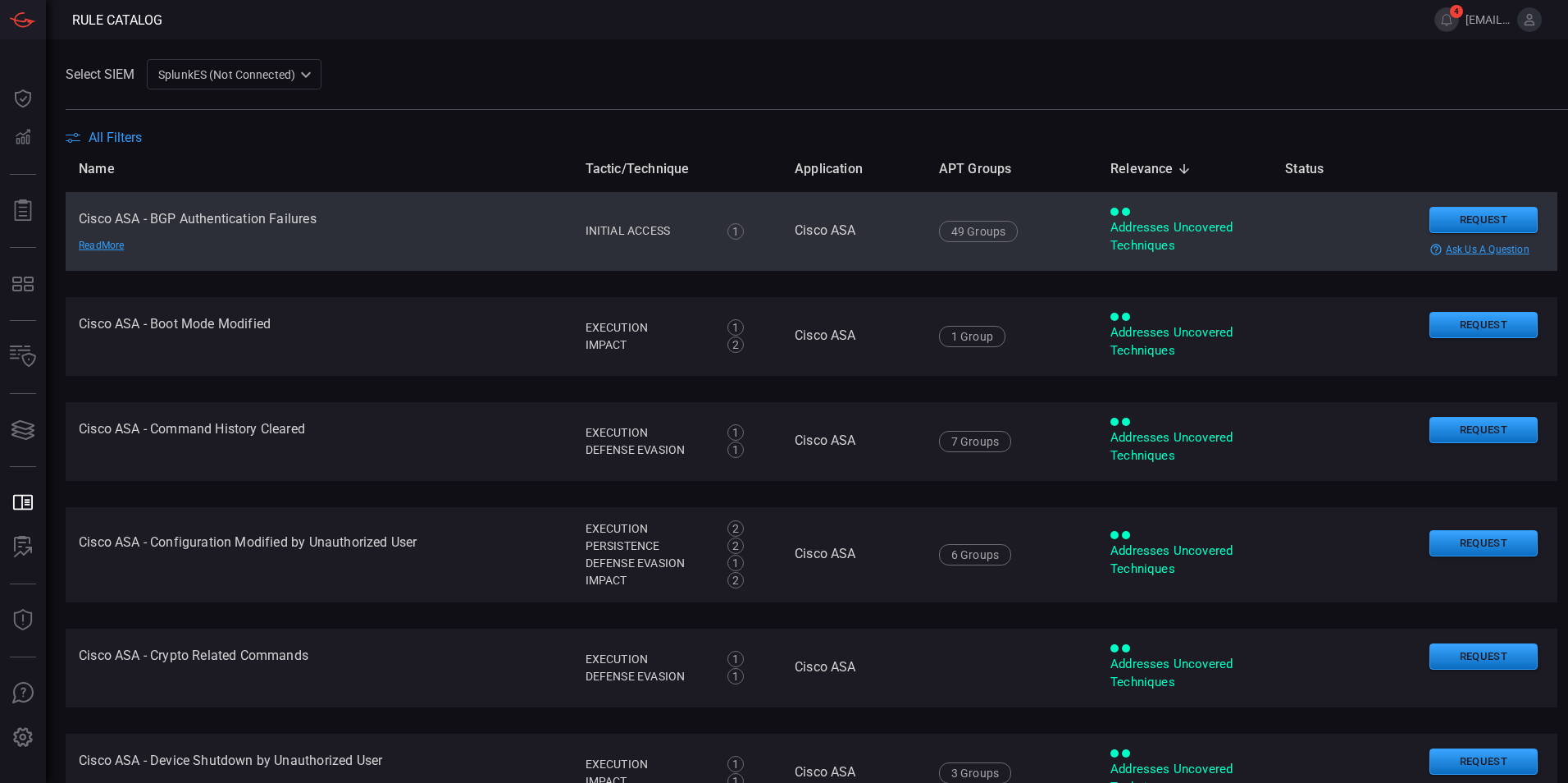
click at [1110, 254] on div "Addresses Uncovered Techniques" at bounding box center [1185, 236] width 148 height 35
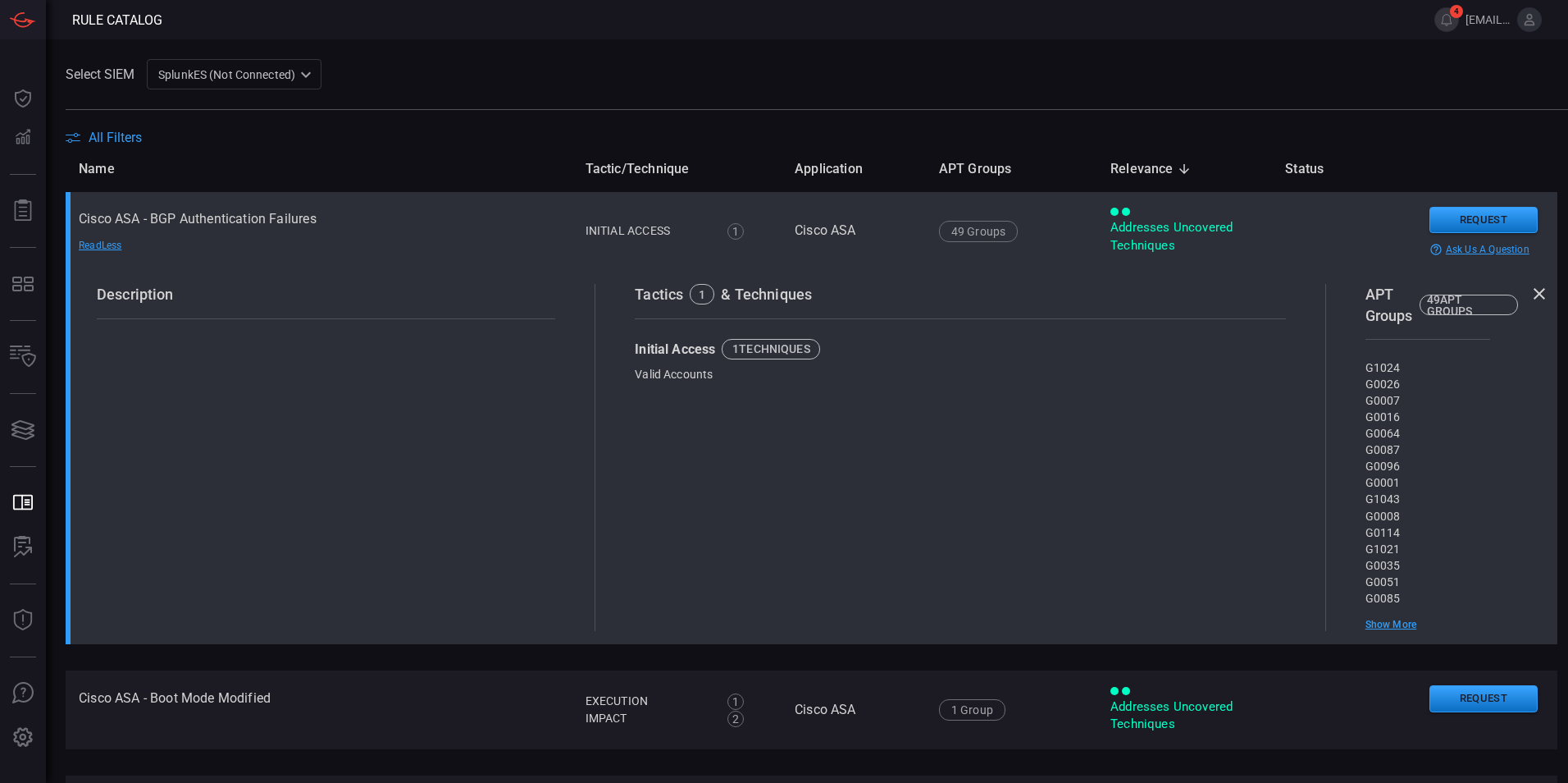
click at [1111, 229] on div "Addresses Uncovered Techniques" at bounding box center [1185, 236] width 148 height 35
